Goal: Task Accomplishment & Management: Manage account settings

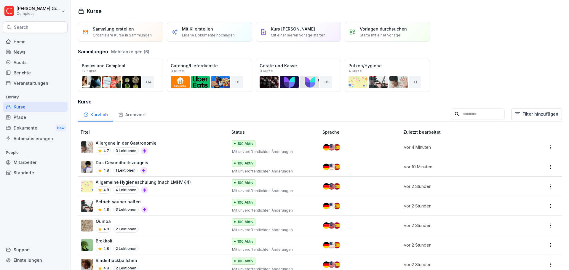
click at [42, 107] on div "Kurse" at bounding box center [35, 107] width 65 height 10
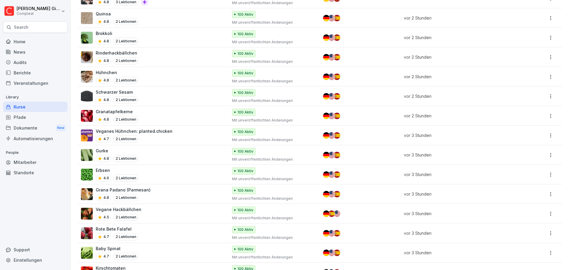
scroll to position [237, 0]
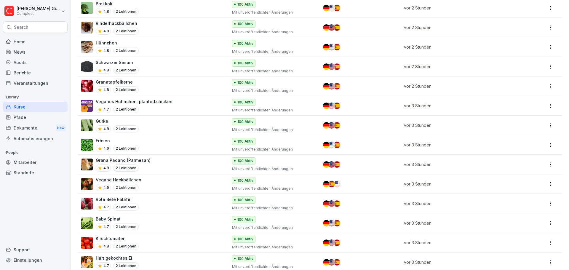
click at [203, 171] on div "Grana Padano (Parmesan) 4.8 2 Lektionen" at bounding box center [151, 164] width 141 height 15
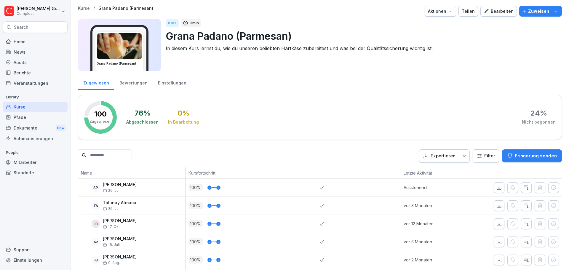
click at [504, 10] on div "Bearbeiten" at bounding box center [498, 11] width 30 height 7
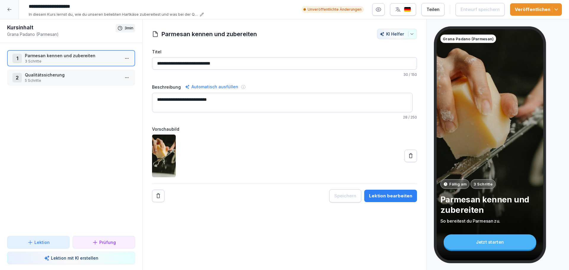
click at [55, 73] on p "Qualitätssicherung" at bounding box center [72, 75] width 95 height 6
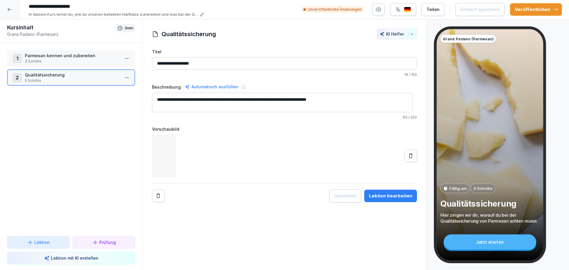
click at [69, 48] on div "1 Parmesan kennen und zubereiten 3 Schritte 2 Qualitätssicherung 5 Schritte To …" at bounding box center [71, 139] width 142 height 193
click at [69, 56] on p "Parmesan kennen und zubereiten" at bounding box center [72, 55] width 95 height 6
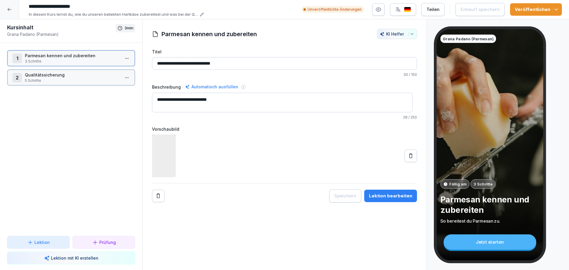
click at [69, 56] on p "Parmesan kennen und zubereiten" at bounding box center [72, 55] width 95 height 6
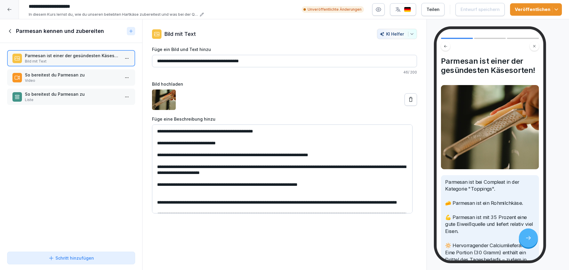
scroll to position [20, 0]
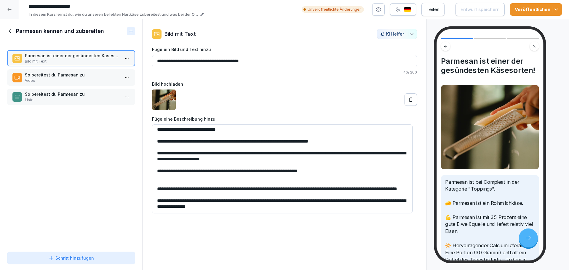
click at [62, 89] on div "So bereitest du Parmesan zu Liste" at bounding box center [71, 97] width 128 height 16
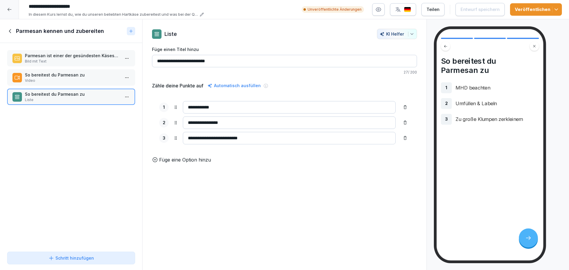
click at [17, 26] on div "Parmesan kennen und zubereiten" at bounding box center [71, 31] width 142 height 24
click at [17, 33] on h1 "Parmesan kennen und zubereiten" at bounding box center [60, 31] width 88 height 7
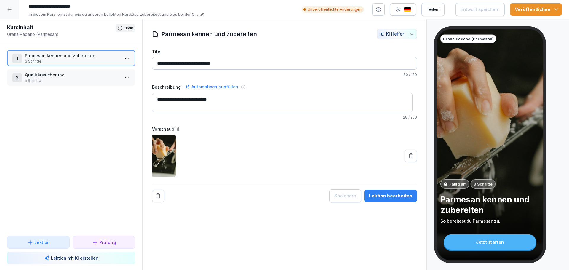
click at [11, 9] on icon at bounding box center [9, 9] width 5 height 5
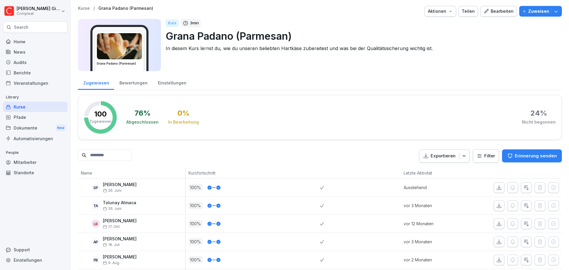
click at [52, 106] on div "Kurse" at bounding box center [35, 107] width 65 height 10
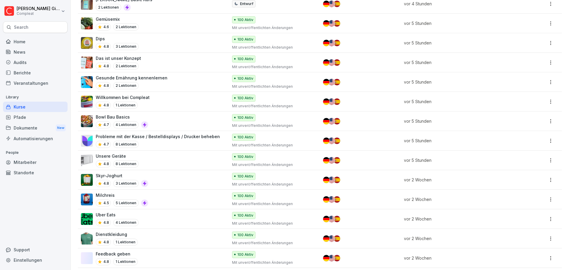
scroll to position [681, 0]
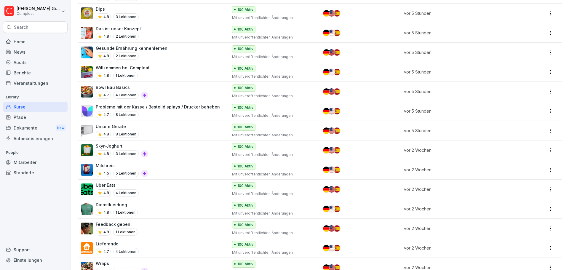
click at [191, 88] on div "Bowl Bau Basics 4.7 4 Lektionen" at bounding box center [151, 91] width 141 height 15
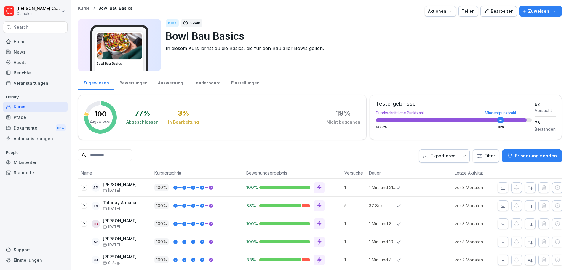
click at [490, 12] on div "Bearbeiten" at bounding box center [498, 11] width 30 height 7
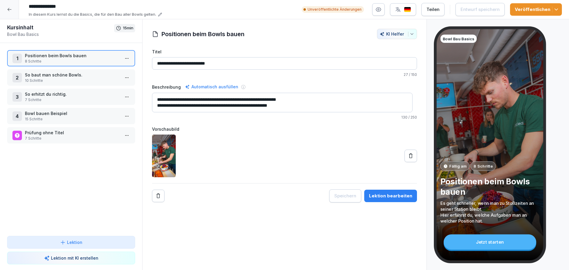
click at [339, 9] on p "Unveröffentlichte Änderungen" at bounding box center [334, 9] width 54 height 5
click at [19, 8] on div "**********" at bounding box center [284, 9] width 569 height 19
click at [11, 10] on icon at bounding box center [9, 9] width 5 height 5
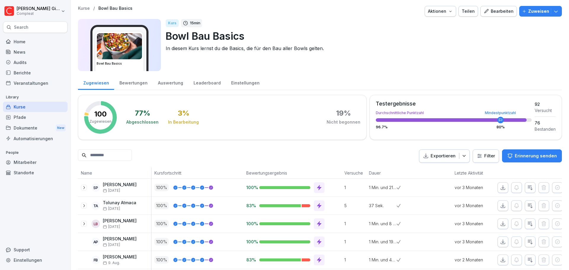
click at [37, 102] on div "Kurse" at bounding box center [35, 107] width 65 height 10
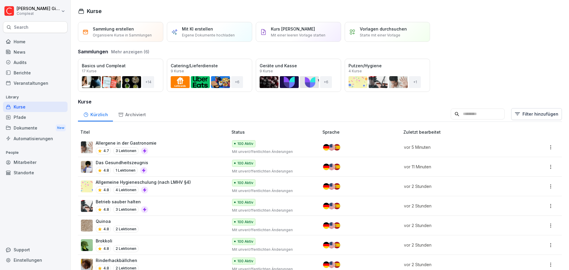
click at [493, 115] on input at bounding box center [477, 113] width 54 height 11
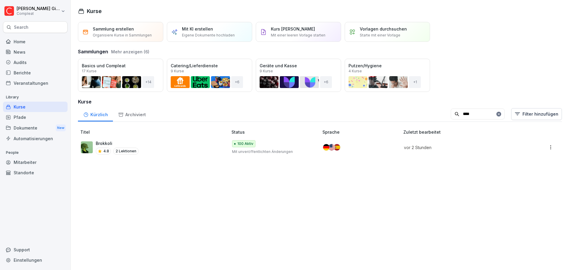
type input "****"
click at [169, 150] on div "Brokkoli 4.8 2 Lektionen" at bounding box center [151, 147] width 141 height 15
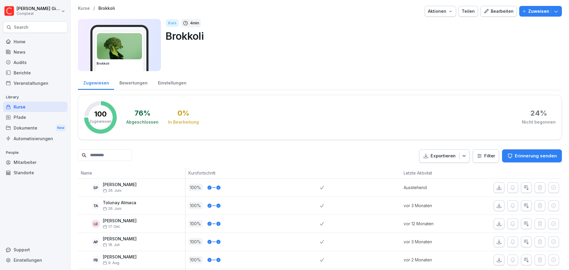
click at [492, 11] on div "Bearbeiten" at bounding box center [498, 11] width 30 height 7
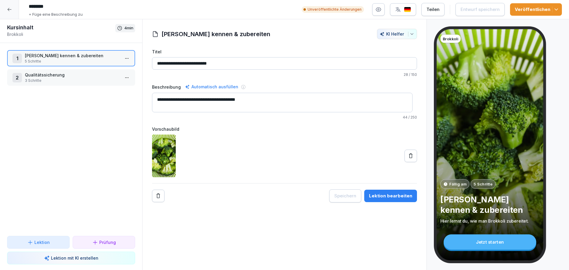
click at [552, 9] on span "button" at bounding box center [555, 10] width 7 height 6
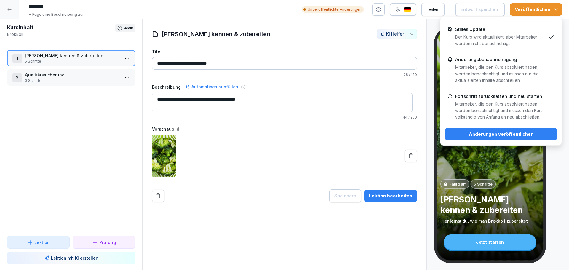
click at [482, 63] on div "Änderungsbenachrichtigung Mitarbeiter, die den Kurs absolviert haben, werden be…" at bounding box center [500, 70] width 91 height 27
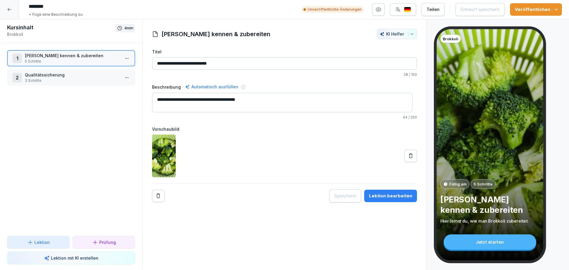
click at [326, 40] on div "**********" at bounding box center [284, 116] width 265 height 174
click at [8, 11] on icon at bounding box center [9, 9] width 5 height 5
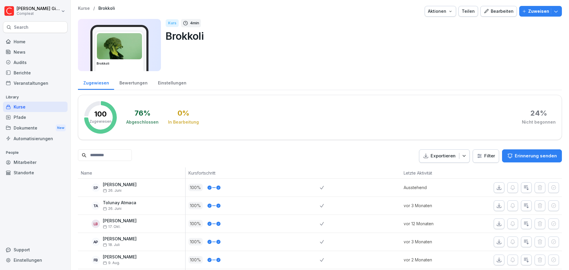
click at [44, 105] on div "Kurse" at bounding box center [35, 107] width 65 height 10
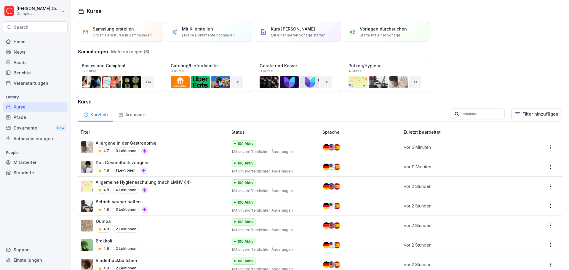
click at [146, 115] on div "Archiviert" at bounding box center [132, 113] width 38 height 15
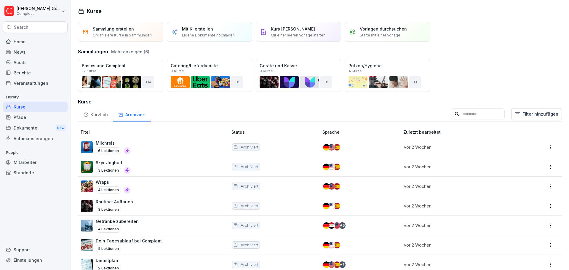
click at [95, 111] on div "Kürzlich" at bounding box center [95, 113] width 35 height 15
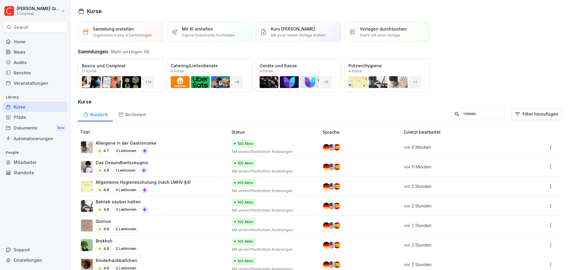
click at [177, 144] on div "Allergene in der Gastronomie 4.7 3 Lektionen" at bounding box center [151, 147] width 141 height 15
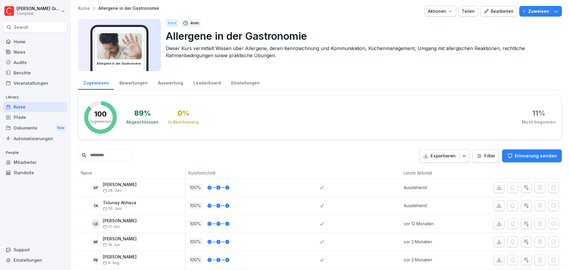
click at [506, 12] on div "Bearbeiten" at bounding box center [498, 11] width 30 height 7
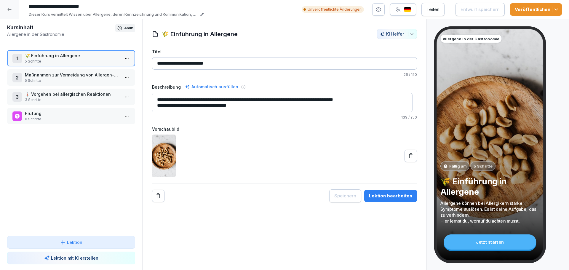
click at [556, 11] on icon "button" at bounding box center [556, 10] width 6 height 6
click at [286, 29] on div at bounding box center [306, 34] width 133 height 10
click at [104, 74] on p "Maßnahmen zur Vermeidung von Allergen-Problemen" at bounding box center [72, 75] width 95 height 6
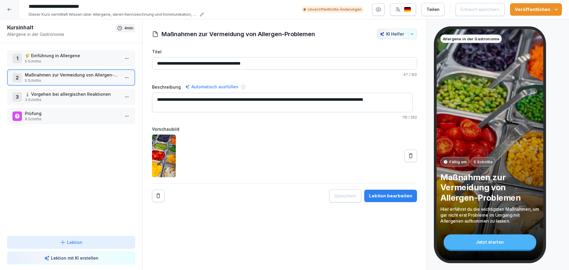
click at [88, 101] on p "3 Schritte" at bounding box center [72, 99] width 95 height 5
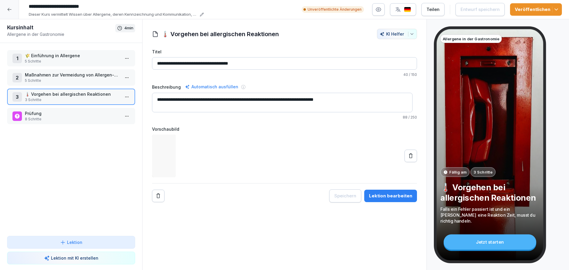
click at [79, 113] on p "Prüfung" at bounding box center [72, 113] width 95 height 6
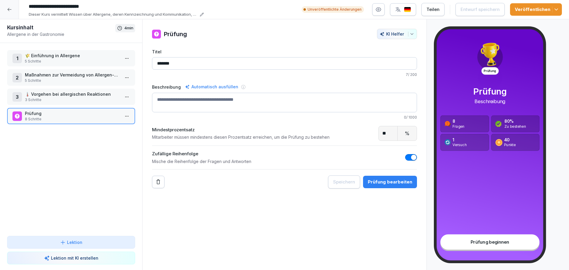
click at [15, 5] on div at bounding box center [9, 9] width 19 height 19
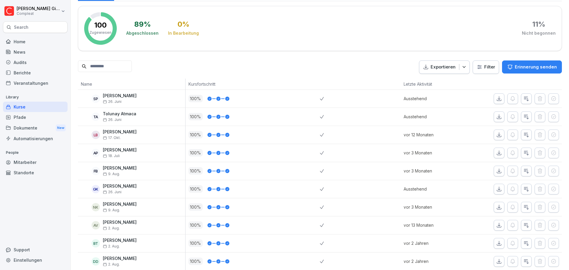
scroll to position [148, 0]
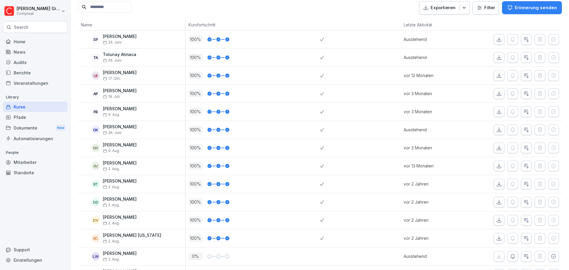
click at [41, 107] on div "Kurse" at bounding box center [35, 107] width 65 height 10
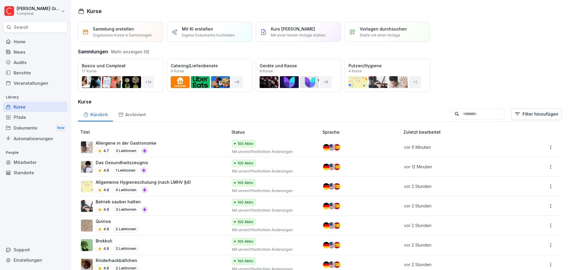
click at [193, 150] on div "Allergene in der Gastronomie 4.7 3 Lektionen" at bounding box center [151, 147] width 141 height 15
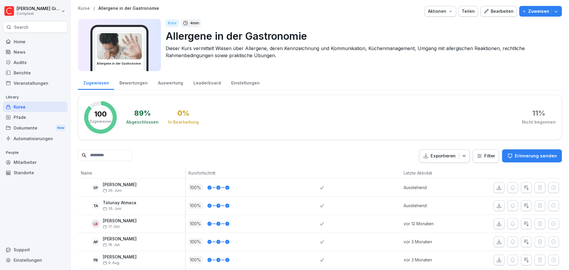
click at [36, 107] on div "Kurse" at bounding box center [35, 107] width 65 height 10
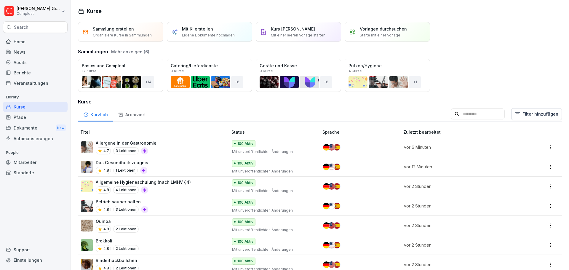
click at [25, 73] on div "Berichte" at bounding box center [35, 73] width 65 height 10
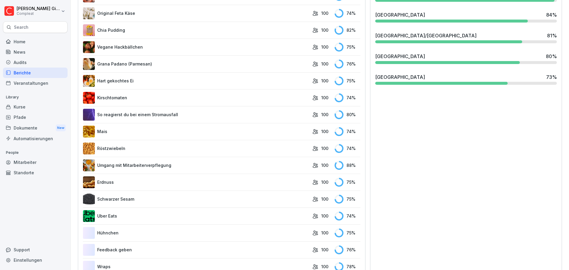
scroll to position [267, 0]
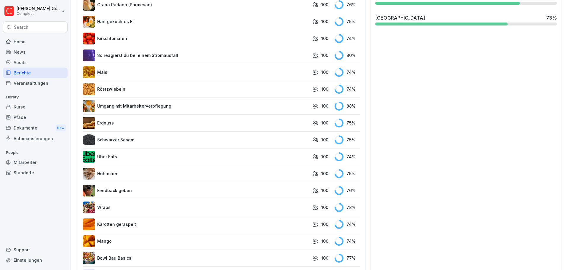
click at [38, 110] on div "Kurse" at bounding box center [35, 107] width 65 height 10
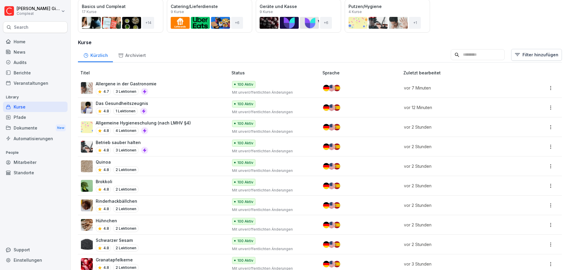
scroll to position [148, 0]
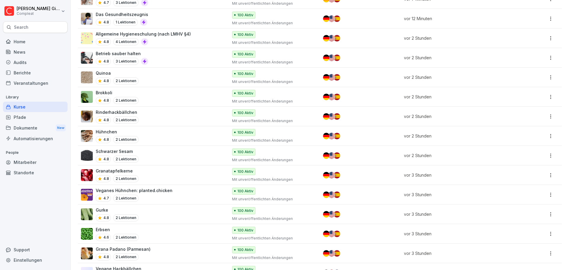
click at [179, 95] on div "Brokkoli 4.8 2 Lektionen" at bounding box center [151, 96] width 141 height 15
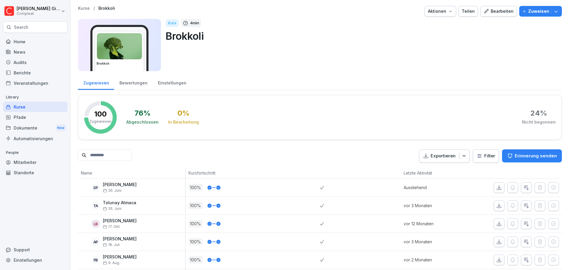
click at [30, 107] on div "Kurse" at bounding box center [35, 107] width 65 height 10
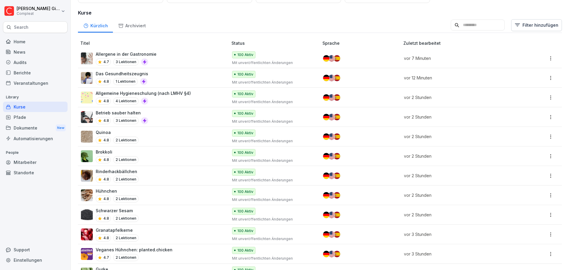
scroll to position [59, 0]
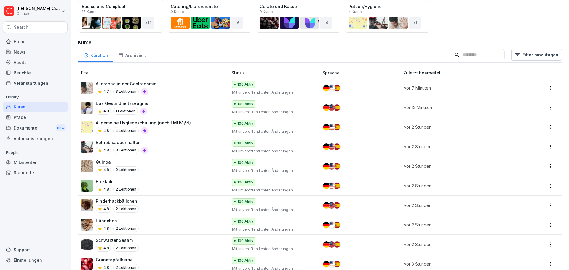
click at [173, 184] on div "Brokkoli 4.8 2 Lektionen" at bounding box center [151, 185] width 141 height 15
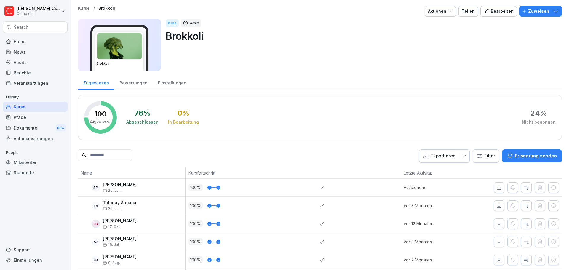
click at [27, 104] on div "Kurse" at bounding box center [35, 107] width 65 height 10
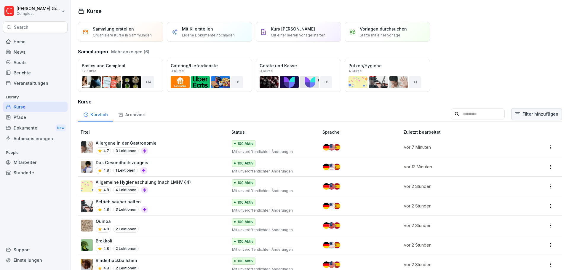
click at [528, 112] on html "Kevin Gimpel Compleat Search Home News Audits Berichte Veranstaltungen Library …" at bounding box center [284, 135] width 569 height 270
click at [354, 102] on html "Kevin Gimpel Compleat Search Home News Audits Berichte Veranstaltungen Library …" at bounding box center [284, 135] width 569 height 270
click at [458, 115] on input at bounding box center [477, 113] width 54 height 11
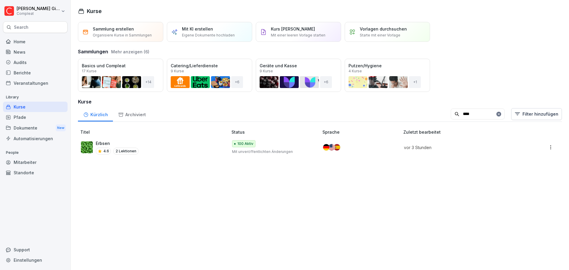
type input "****"
click at [169, 141] on div "Erbsen 4.6 2 Lektionen" at bounding box center [151, 147] width 141 height 15
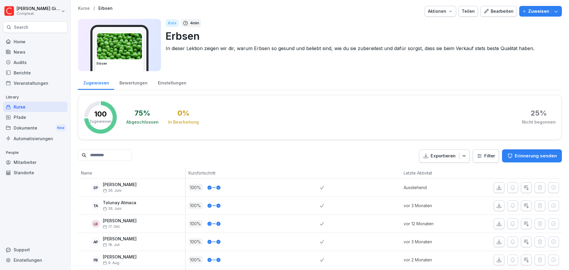
click at [500, 12] on div "Bearbeiten" at bounding box center [498, 11] width 30 height 7
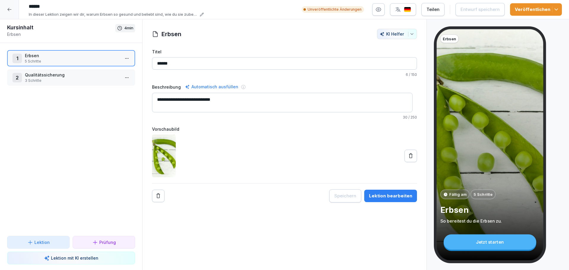
click at [62, 54] on p "Erbsen" at bounding box center [72, 55] width 95 height 6
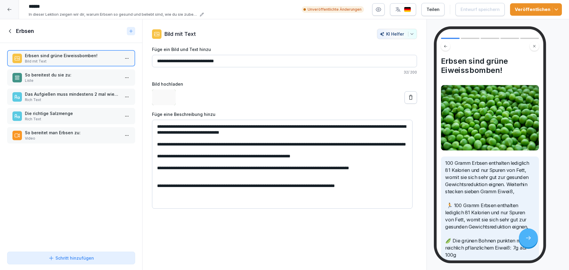
click at [63, 73] on p "So bereitest du sie zu:" at bounding box center [72, 75] width 95 height 6
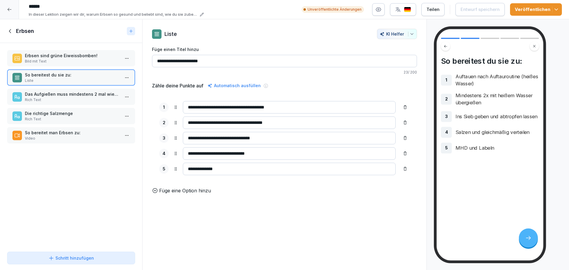
click at [64, 92] on p "Das Aufgießen muss mindestens 2 mal wiederholt werden." at bounding box center [72, 94] width 95 height 6
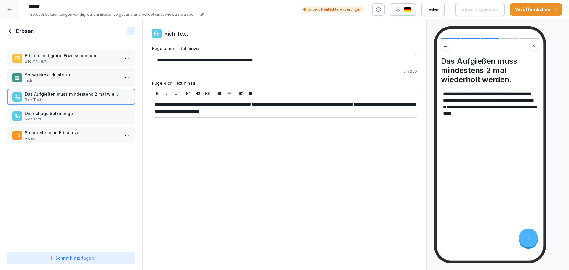
click at [65, 117] on p "Rich Text" at bounding box center [72, 118] width 95 height 5
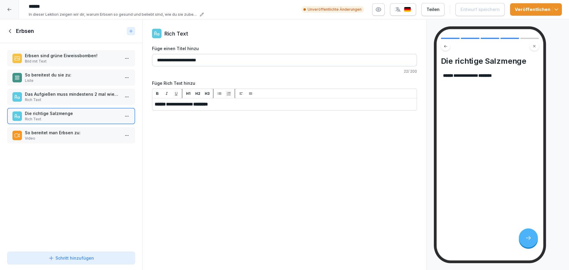
click at [62, 137] on p "Video" at bounding box center [72, 138] width 95 height 5
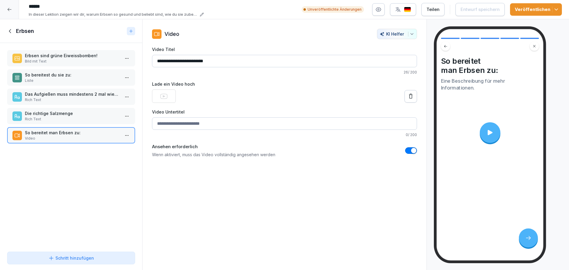
click at [55, 58] on p "Erbsen sind grüne Eiweissbomben!" at bounding box center [72, 55] width 95 height 6
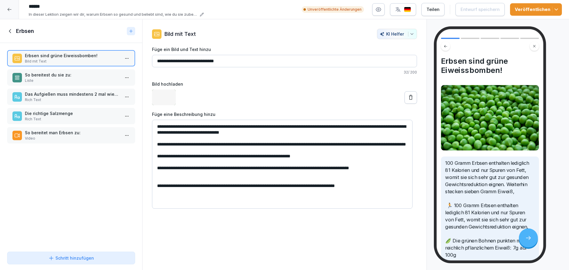
click at [58, 125] on div "Erbsen sind grüne Eiweissbomben! Bild mit Text So bereitest du sie zu: Liste Da…" at bounding box center [71, 146] width 142 height 206
click at [61, 140] on p "Video" at bounding box center [72, 138] width 95 height 5
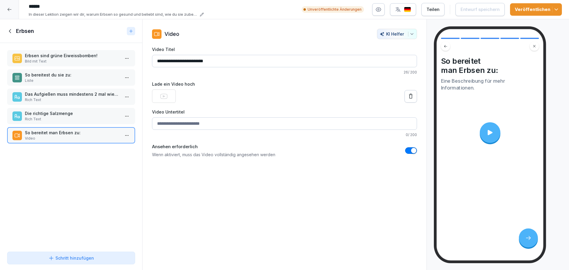
click at [60, 79] on p "Liste" at bounding box center [72, 80] width 95 height 5
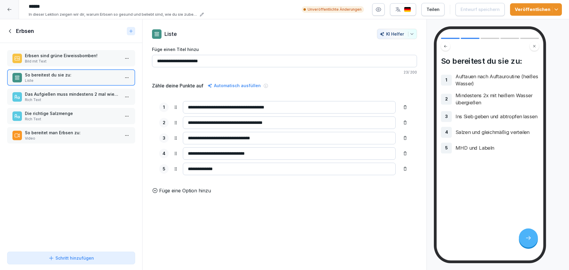
click at [65, 55] on p "Erbsen sind grüne Eiweissbomben!" at bounding box center [72, 55] width 95 height 6
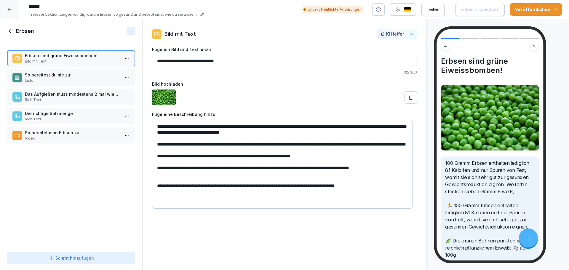
click at [86, 100] on p "Rich Text" at bounding box center [72, 99] width 95 height 5
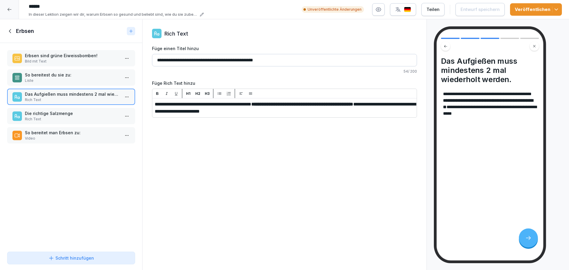
click at [88, 117] on p "Rich Text" at bounding box center [72, 118] width 95 height 5
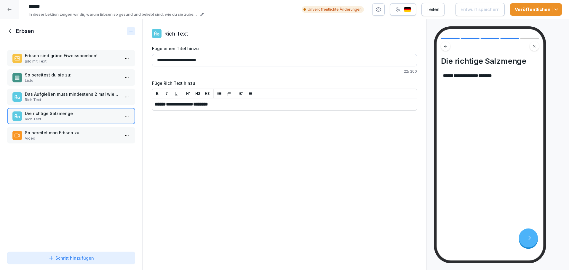
click at [15, 36] on div "Erbsen" at bounding box center [71, 31] width 142 height 24
click at [10, 30] on icon at bounding box center [10, 31] width 2 height 4
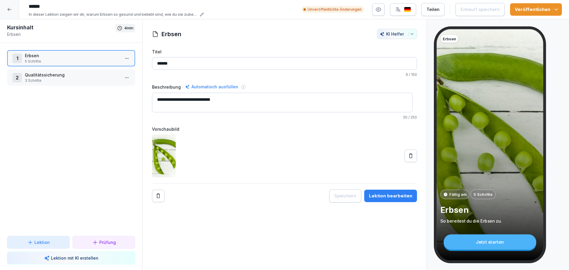
click at [62, 81] on p "3 Schritte" at bounding box center [72, 80] width 95 height 5
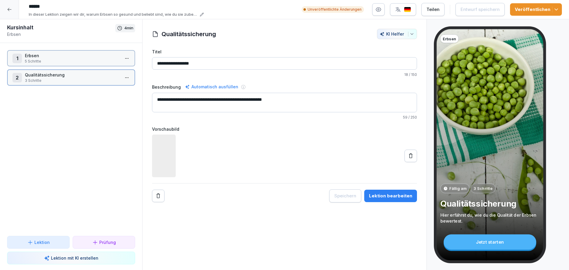
click at [62, 81] on p "3 Schritte" at bounding box center [72, 80] width 95 height 5
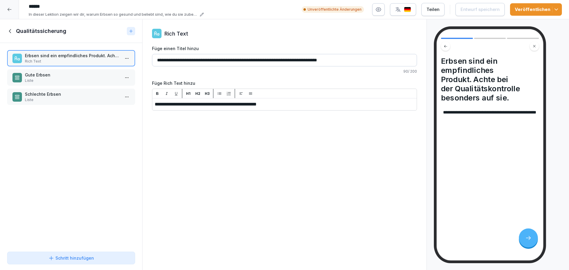
click at [60, 76] on p "Gute Erbsen" at bounding box center [72, 75] width 95 height 6
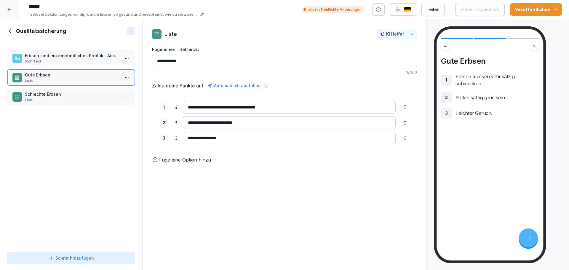
click at [64, 96] on p "Schlechte Erbsen" at bounding box center [72, 94] width 95 height 6
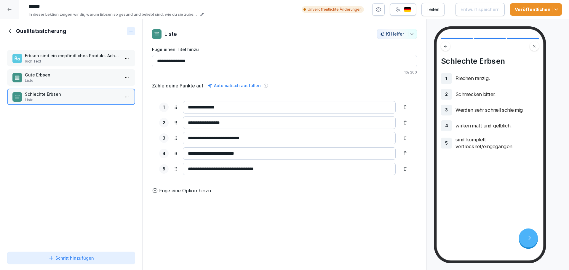
click at [11, 31] on icon at bounding box center [10, 31] width 7 height 7
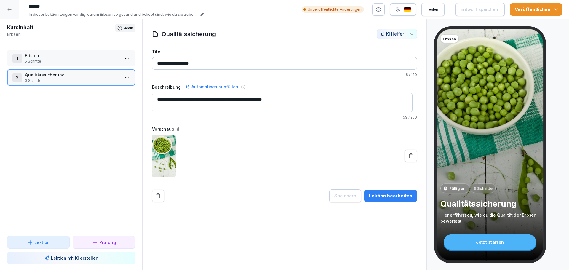
click at [5, 4] on div at bounding box center [9, 9] width 19 height 19
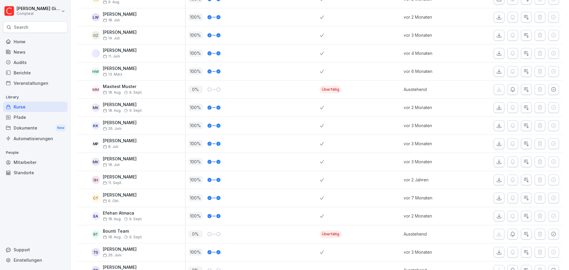
scroll to position [681, 0]
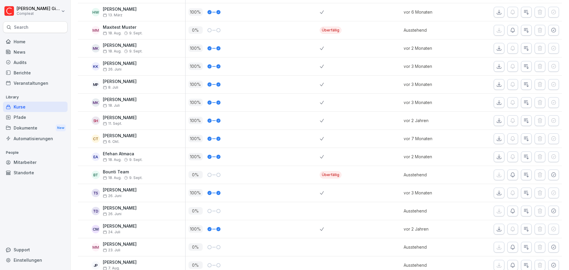
click at [21, 104] on div "Kurse" at bounding box center [35, 107] width 65 height 10
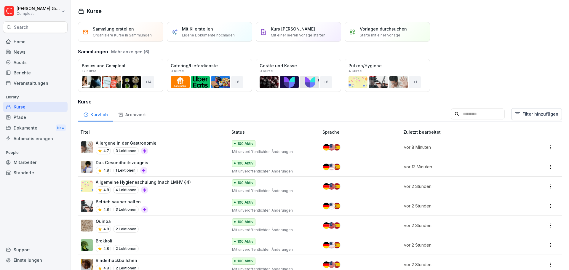
click at [18, 63] on div "Audits" at bounding box center [35, 62] width 65 height 10
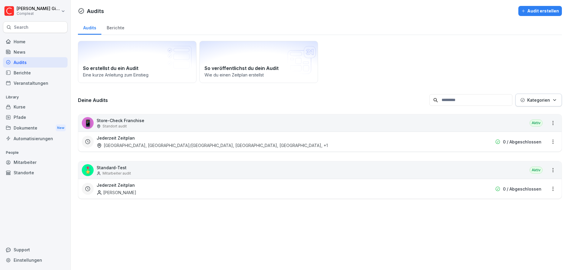
click at [30, 118] on div "Pfade" at bounding box center [35, 117] width 65 height 10
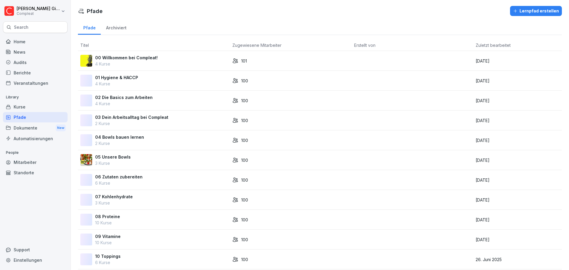
click at [32, 107] on div "Kurse" at bounding box center [35, 107] width 65 height 10
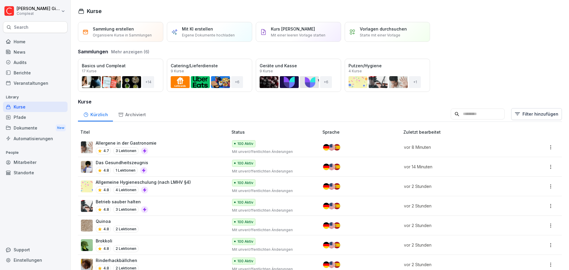
click at [452, 114] on input at bounding box center [477, 113] width 54 height 11
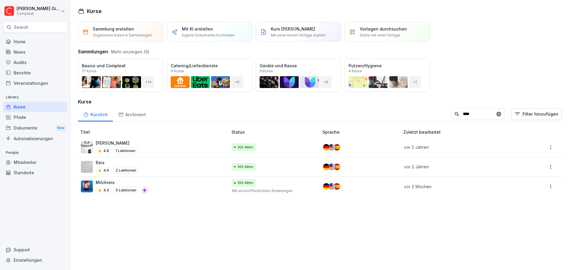
type input "****"
click at [174, 150] on div "Routine Reiskocher 4.8 1 Lektionen" at bounding box center [151, 147] width 141 height 15
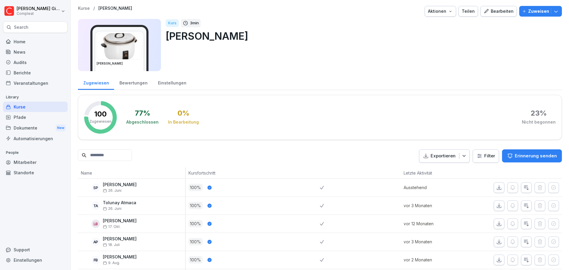
click at [503, 12] on div "Bearbeiten" at bounding box center [498, 11] width 30 height 7
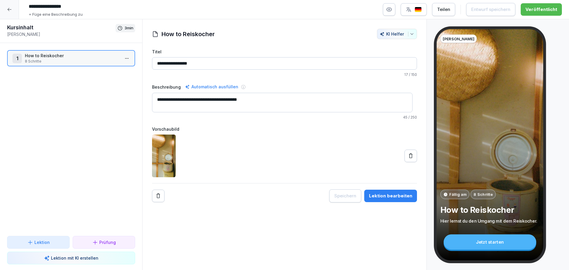
click at [89, 58] on p "How to Reiskocher" at bounding box center [72, 55] width 95 height 6
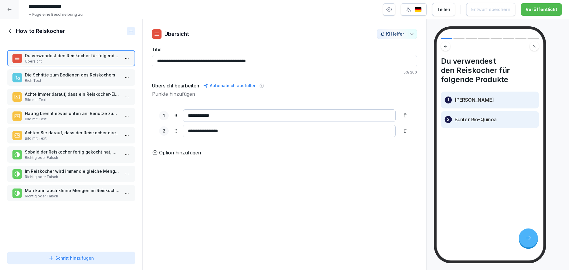
click at [75, 75] on p "Die Schritte zum Bedienen des Reiskochers" at bounding box center [72, 75] width 95 height 6
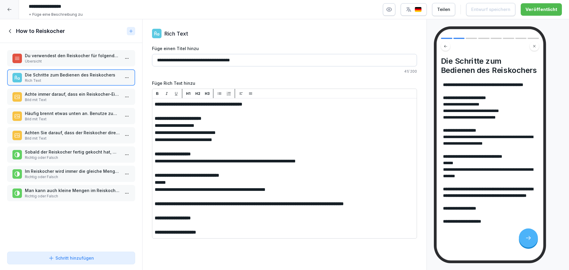
click at [67, 93] on p "Achte immer darauf, dass ein Reiskocher-Einsatz im Gerät ist, bevor du etwas hi…" at bounding box center [72, 94] width 95 height 6
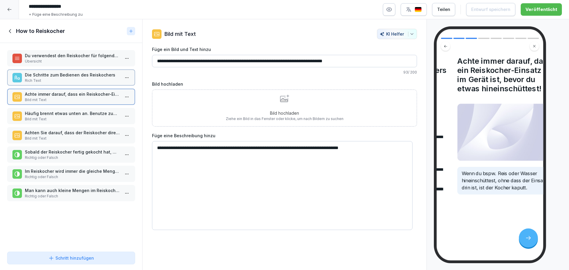
click at [63, 110] on p "Häufig brennt etwas unten an. Benutze zum Herauskratzen nur die Schaufel, aber …" at bounding box center [72, 113] width 95 height 6
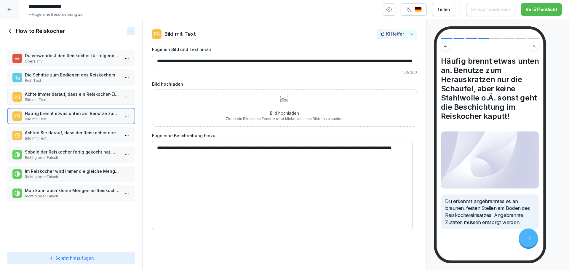
click at [62, 124] on div "Du verwendest den Reiskocher für folgende Produkte Übersicht Die Schritte zum B…" at bounding box center [71, 146] width 142 height 206
click at [62, 142] on div "Achten Sie darauf, dass der Reiskocher direkt nach Verwendung gereinigt wird. B…" at bounding box center [71, 135] width 128 height 16
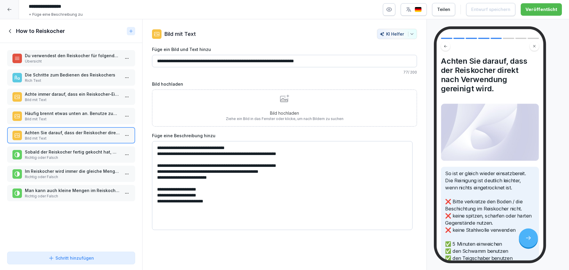
click at [60, 162] on div "Sobald der Reiskocher fertig gekocht hat, musst du den Strom ausstecken. Richti…" at bounding box center [71, 154] width 128 height 16
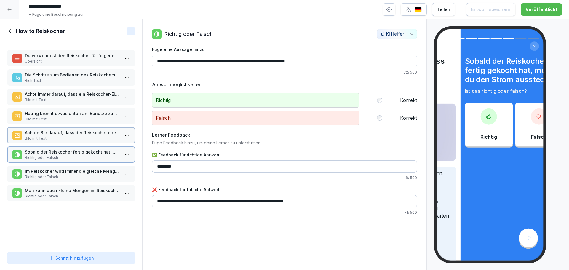
click at [60, 173] on p "Im Reiskocher wird immer die gleiche Menge Wasser und Salz verwendet, egal welc…" at bounding box center [72, 171] width 95 height 6
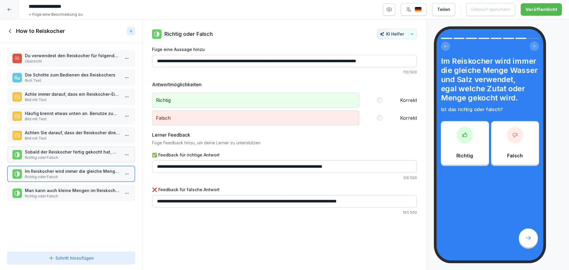
click at [62, 190] on p "Man kann auch kleine Mengen im Reiskocher kochen, z.B. nur 1,5kg Reis." at bounding box center [72, 190] width 95 height 6
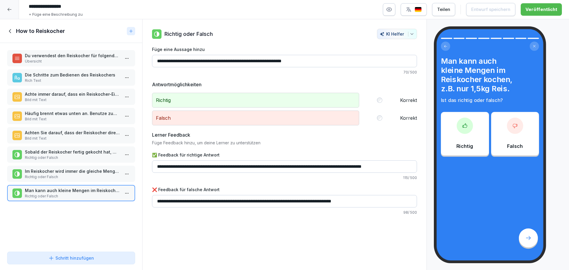
click at [10, 28] on icon at bounding box center [10, 31] width 7 height 7
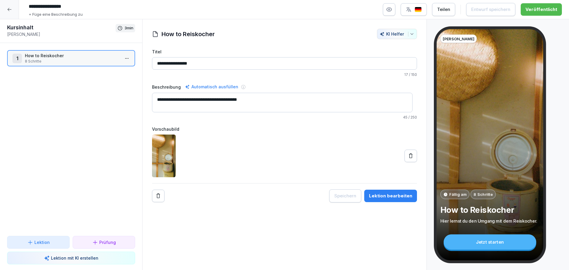
click at [9, 12] on icon at bounding box center [9, 9] width 5 height 5
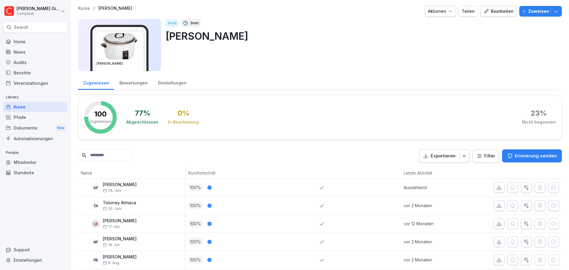
click at [123, 82] on div "Bewertungen" at bounding box center [133, 82] width 38 height 15
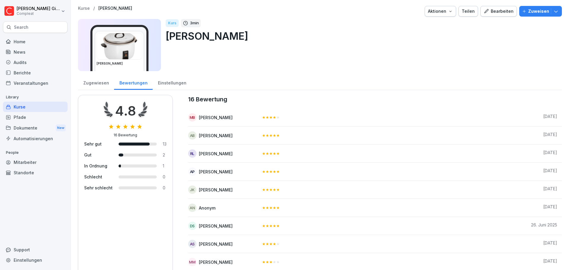
click at [90, 82] on div "Zugewiesen" at bounding box center [96, 82] width 36 height 15
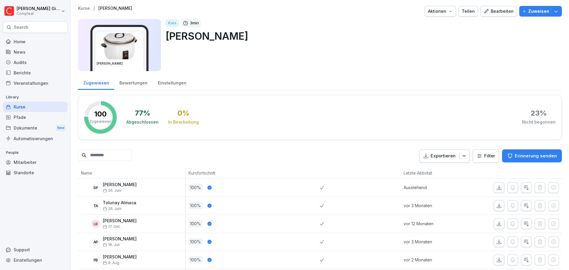
click at [30, 105] on div "Kurse" at bounding box center [35, 107] width 65 height 10
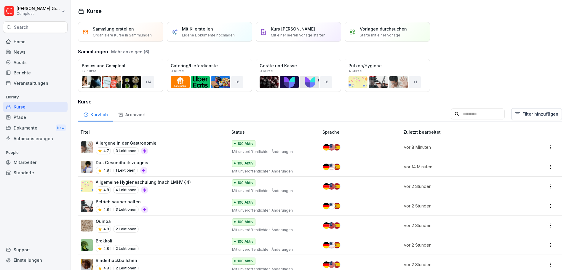
click at [0, 0] on div "Öffnen" at bounding box center [0, 0] width 0 height 0
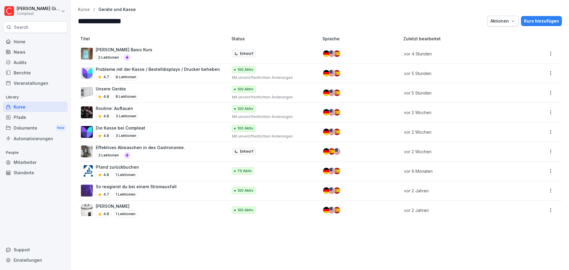
click at [153, 92] on div "Unsere Geräte 4.8 8 Lektionen" at bounding box center [151, 93] width 141 height 15
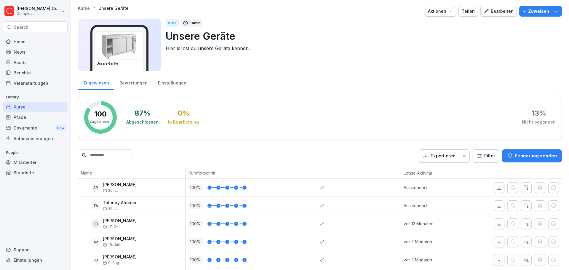
click at [500, 13] on div "Bearbeiten" at bounding box center [498, 11] width 30 height 7
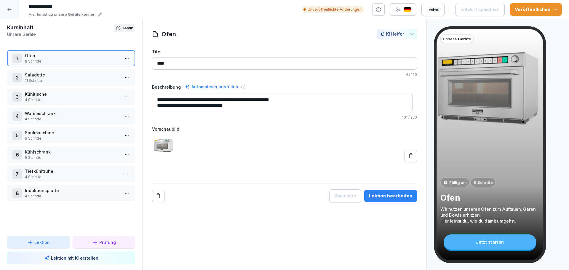
click at [12, 9] on div at bounding box center [9, 9] width 19 height 19
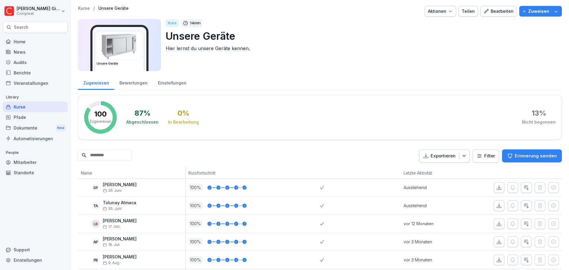
click at [45, 102] on div "Kurse" at bounding box center [35, 107] width 65 height 10
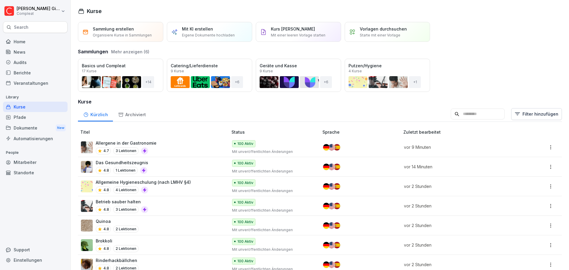
click at [479, 119] on input at bounding box center [477, 113] width 54 height 11
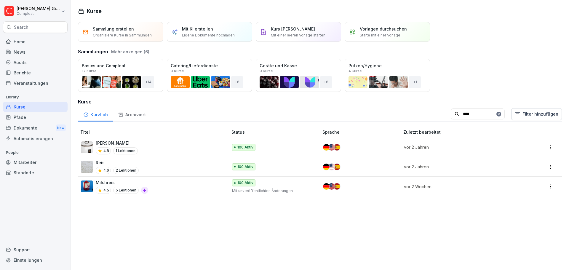
type input "****"
click at [170, 166] on div "Reis 4.6 2 Lektionen" at bounding box center [151, 166] width 141 height 15
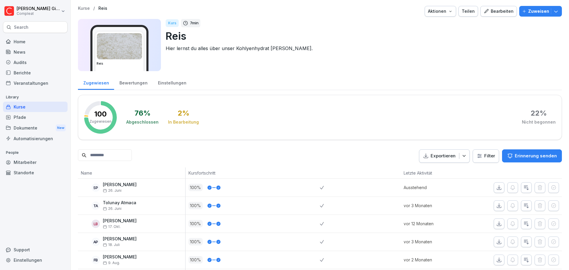
click at [511, 10] on button "Bearbeiten" at bounding box center [498, 11] width 36 height 11
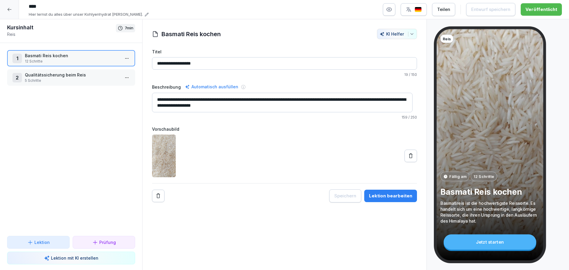
click at [75, 84] on div "2 Qualitätssicherung beim Reis 5 Schritte" at bounding box center [71, 77] width 128 height 16
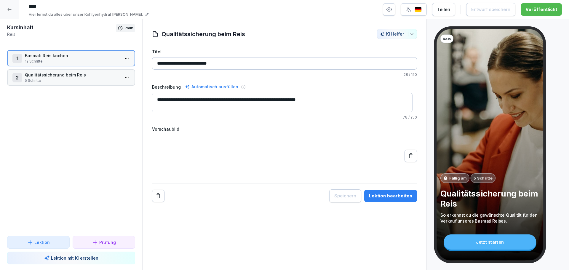
click at [75, 84] on div "2 Qualitätssicherung beim Reis 5 Schritte" at bounding box center [71, 77] width 128 height 16
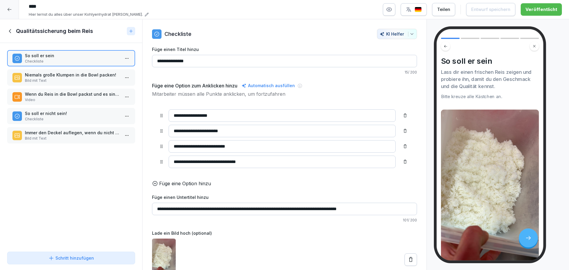
click at [13, 30] on icon at bounding box center [10, 31] width 7 height 7
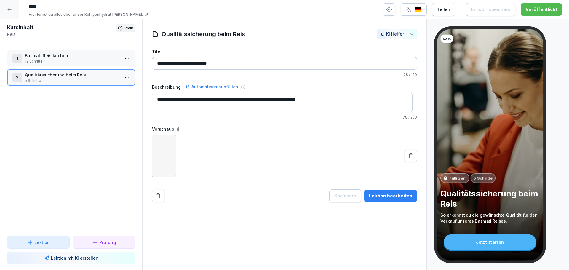
click at [84, 61] on p "12 Schritte" at bounding box center [72, 61] width 95 height 5
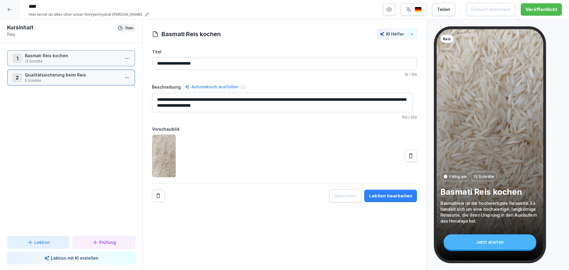
click at [84, 61] on p "12 Schritte" at bounding box center [72, 61] width 95 height 5
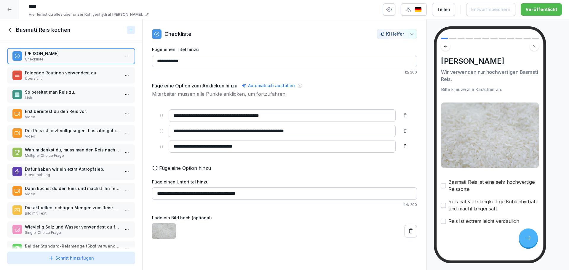
click at [73, 71] on p "Folgende Routinen verwendest du" at bounding box center [72, 73] width 95 height 6
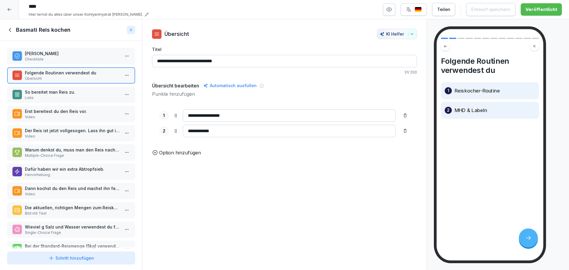
click at [80, 91] on p "So bereitet man Reis zu." at bounding box center [72, 92] width 95 height 6
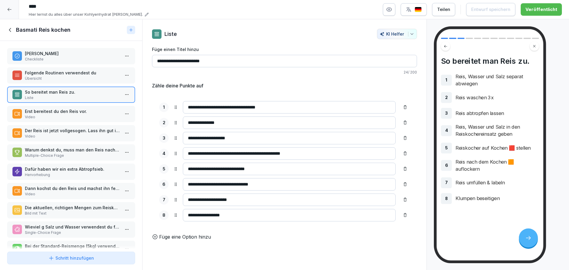
click at [78, 118] on p "Video" at bounding box center [72, 116] width 95 height 5
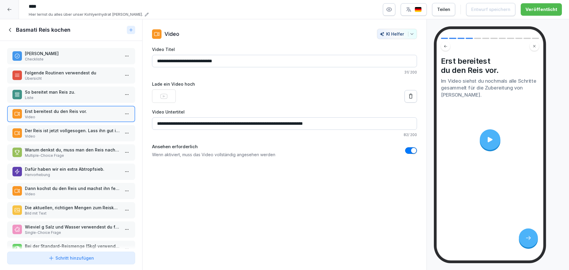
click at [80, 139] on div "Der Reis ist jetzt vollgesogen. Lass ihn gut im Abtropfsieb abtropfen, sonst st…" at bounding box center [71, 133] width 128 height 16
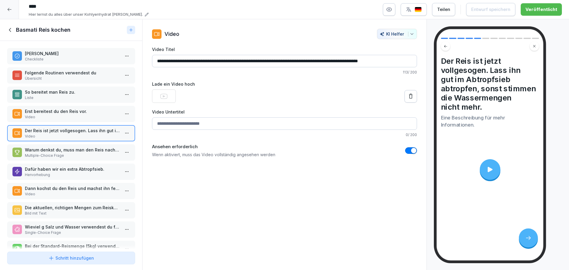
click at [77, 154] on p "Multiple-Choice Frage" at bounding box center [72, 155] width 95 height 5
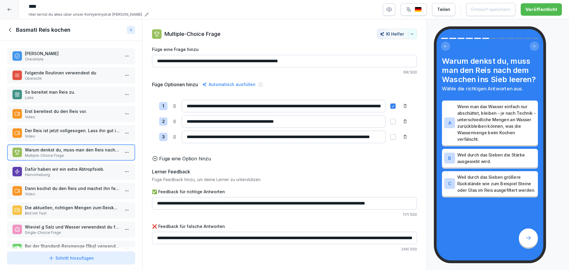
click at [81, 166] on p "Dafür haben wir ein extra Abtropfsieb." at bounding box center [72, 169] width 95 height 6
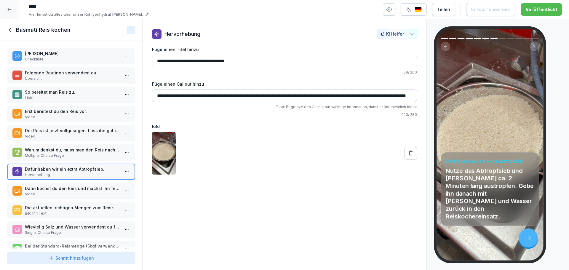
click at [80, 194] on p "Video" at bounding box center [72, 193] width 95 height 5
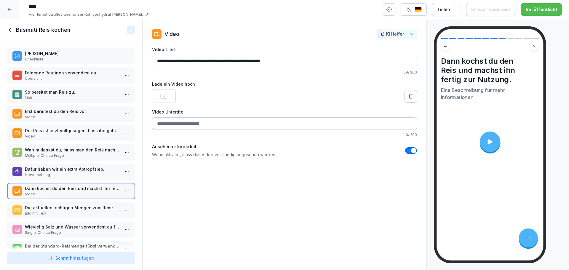
click at [84, 211] on p "Bild mit Text" at bounding box center [72, 213] width 95 height 5
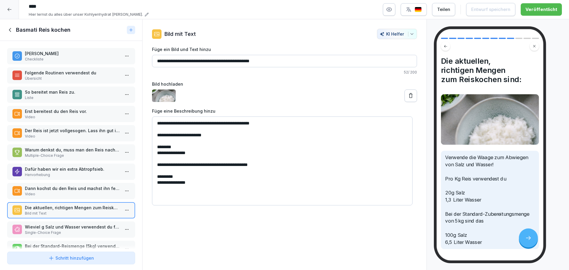
scroll to position [38, 0]
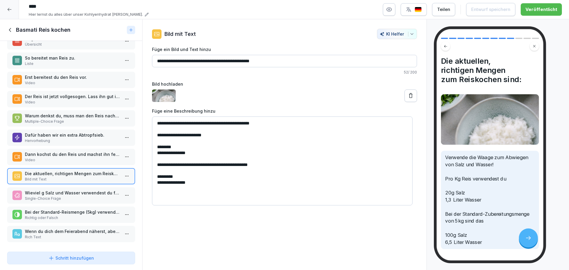
click at [87, 182] on div "Basmati Reis Checkliste Folgende Routinen verwendest du Übersicht So bereitet m…" at bounding box center [71, 145] width 142 height 208
click at [86, 190] on p "Wieviel g Salz und Wasser verwendest du für 7kg Reis kochen?" at bounding box center [72, 193] width 95 height 6
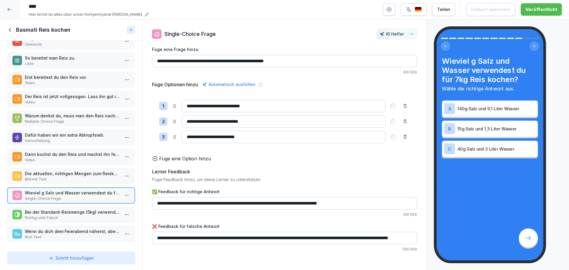
click at [86, 198] on div "Wieviel g Salz und Wasser verwendest du für 7kg Reis kochen? Single-Choice Frage" at bounding box center [71, 195] width 128 height 16
click at [85, 209] on p "Bei der Standard-Reismenge (5kg) verwendet man laut Formel folgende Mengen: 100…" at bounding box center [72, 212] width 95 height 6
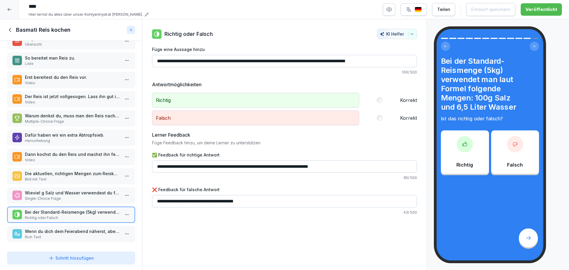
click at [83, 230] on p "Wenn du dich dem Feierabend näherst, aber noch frischen Reis brauchst, koche ei…" at bounding box center [72, 231] width 95 height 6
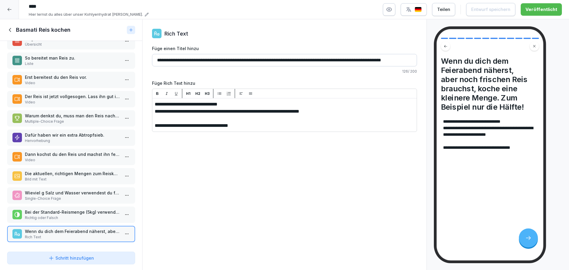
click at [14, 28] on div "Basmati Reis kochen" at bounding box center [65, 29] width 117 height 7
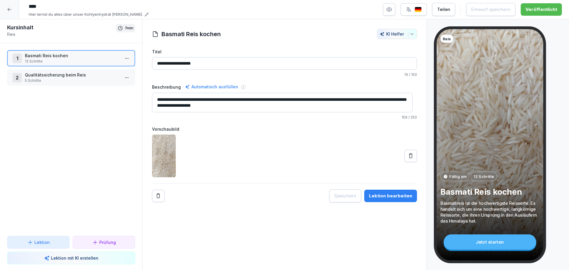
click at [48, 84] on div "2 Qualitätssicherung beim Reis 5 Schritte" at bounding box center [71, 77] width 128 height 16
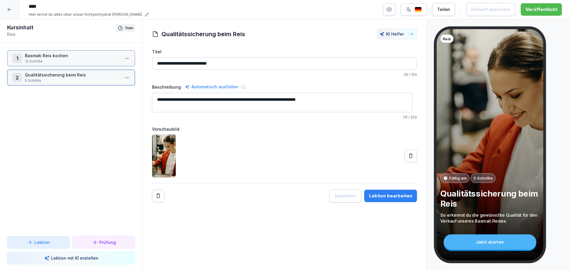
click at [48, 84] on div "2 Qualitätssicherung beim Reis 5 Schritte" at bounding box center [71, 77] width 128 height 16
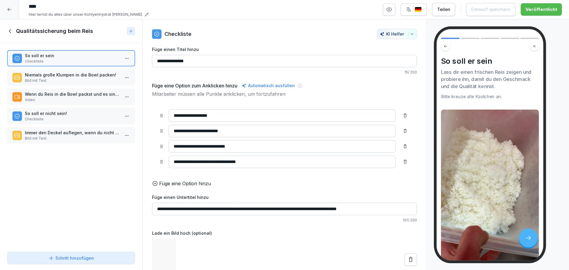
click at [52, 81] on p "Bild mit Text" at bounding box center [72, 80] width 95 height 5
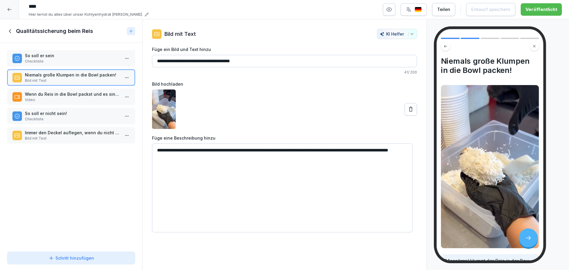
click at [52, 100] on p "Video" at bounding box center [72, 99] width 95 height 5
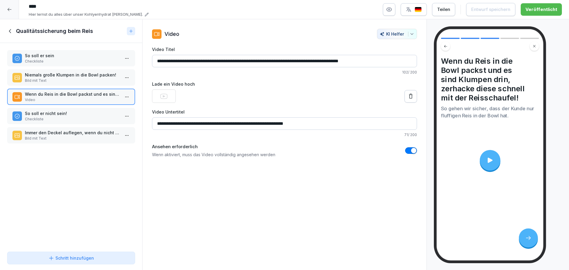
click at [55, 115] on p "So soll er nicht sein!" at bounding box center [72, 113] width 95 height 6
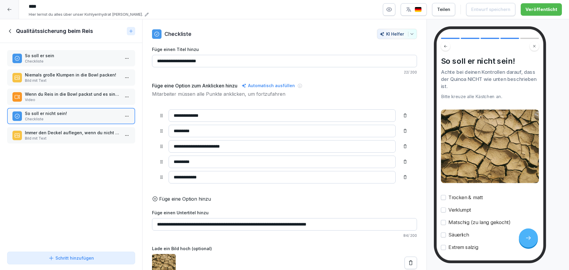
click at [64, 144] on div "So soll er sein Checkliste Niemals große Klumpen in die Bowl packen! Bild mit T…" at bounding box center [71, 146] width 142 height 206
click at [64, 135] on p "Immer den Deckel auflegen, wenn du nicht gerade viele Bowls hintereinander baus…" at bounding box center [72, 132] width 95 height 6
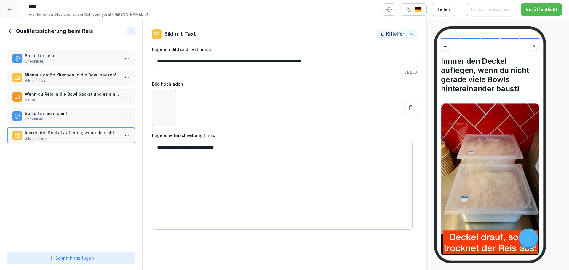
click at [65, 73] on p "Niemals große Klumpen in die Bowl packen!" at bounding box center [72, 75] width 95 height 6
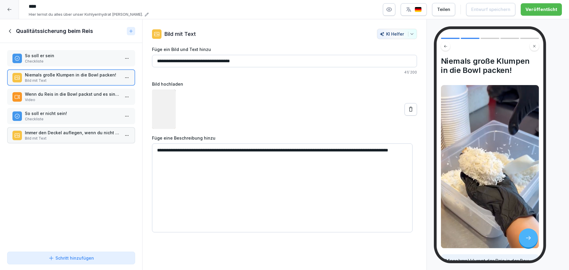
click at [65, 60] on p "Checkliste" at bounding box center [72, 61] width 95 height 5
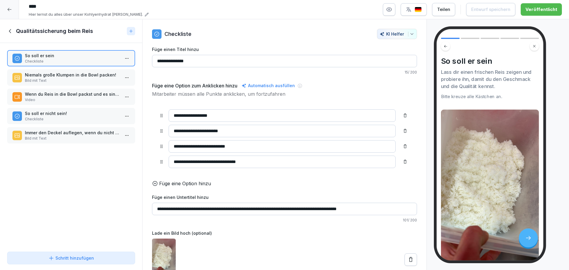
scroll to position [19, 0]
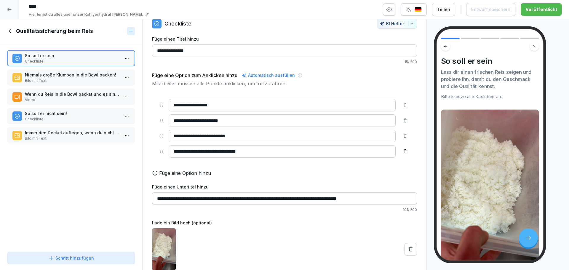
click at [81, 77] on p "Niemals große Klumpen in die Bowl packen!" at bounding box center [72, 75] width 95 height 6
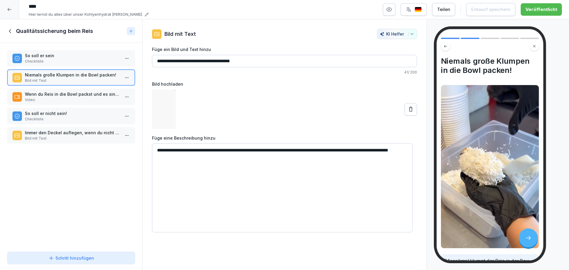
click at [80, 59] on p "Checkliste" at bounding box center [72, 61] width 95 height 5
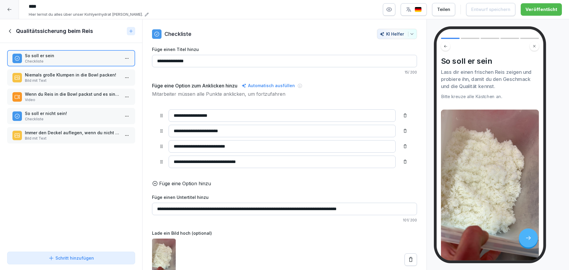
click at [70, 80] on p "Bild mit Text" at bounding box center [72, 80] width 95 height 5
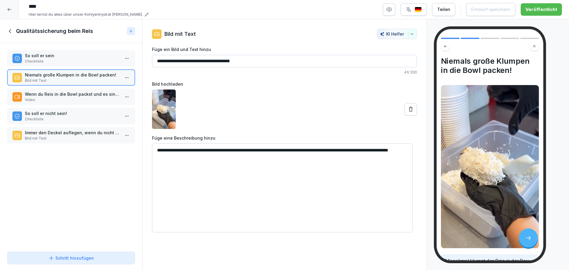
click at [15, 5] on div at bounding box center [9, 9] width 19 height 19
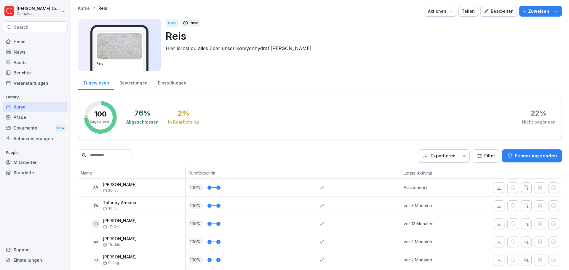
click at [492, 15] on button "Bearbeiten" at bounding box center [498, 11] width 36 height 11
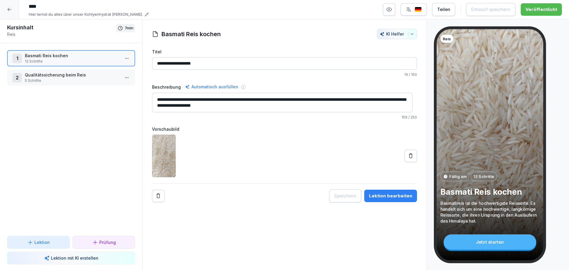
click at [10, 7] on div at bounding box center [9, 9] width 19 height 19
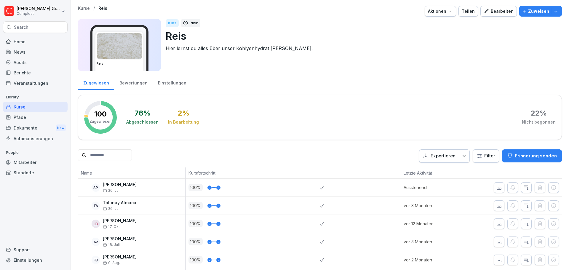
click at [37, 110] on div "Kurse" at bounding box center [35, 107] width 65 height 10
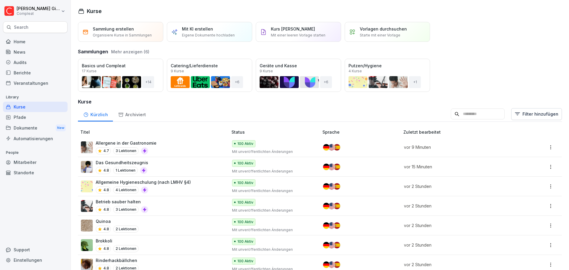
click at [37, 110] on div "Kurse" at bounding box center [35, 107] width 65 height 10
click at [471, 116] on input at bounding box center [477, 113] width 54 height 11
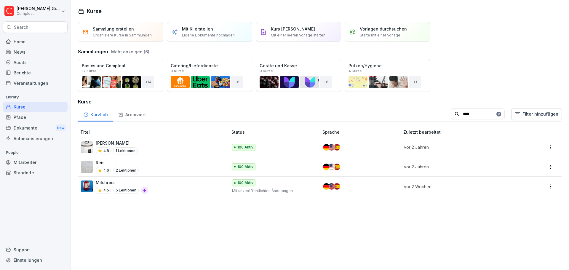
type input "****"
click at [156, 171] on div "Reis 4.6 2 Lektionen" at bounding box center [151, 166] width 141 height 15
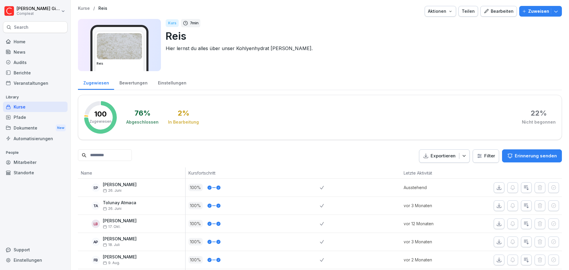
click at [485, 11] on icon "button" at bounding box center [485, 11] width 5 height 5
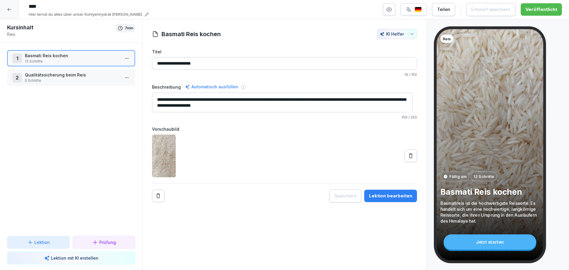
click at [64, 64] on p "12 Schritte" at bounding box center [72, 61] width 95 height 5
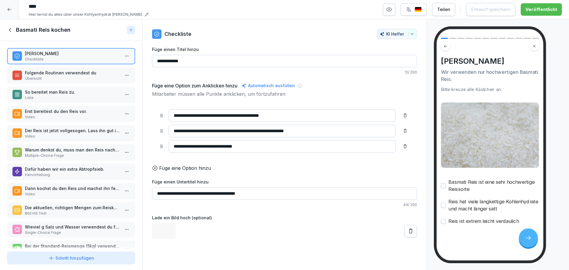
click at [62, 73] on p "Folgende Routinen verwendest du" at bounding box center [72, 73] width 95 height 6
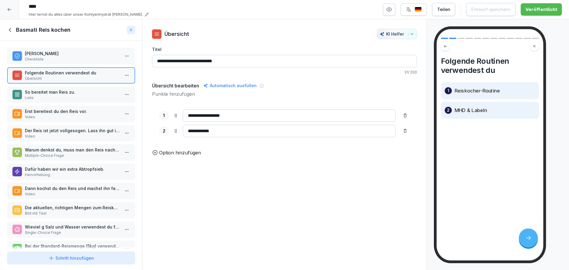
click at [60, 96] on p "Liste" at bounding box center [72, 97] width 95 height 5
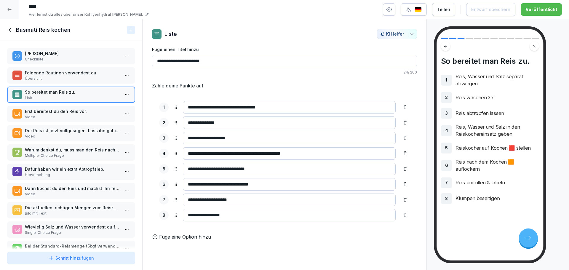
click at [58, 117] on p "Video" at bounding box center [72, 116] width 95 height 5
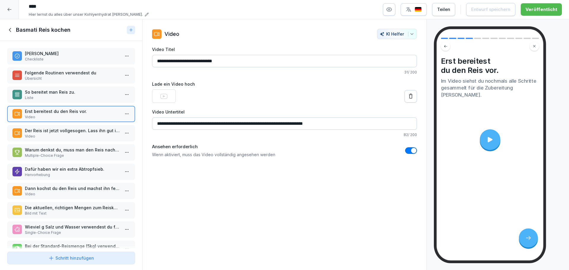
click at [61, 136] on p "Video" at bounding box center [72, 136] width 95 height 5
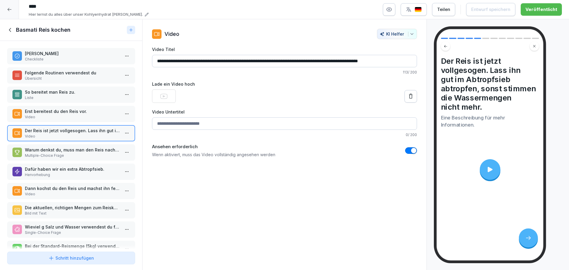
click at [64, 159] on div "Warum denkst du, muss man den Reis nach dem Waschen ins Sieb leeren? Multiple-C…" at bounding box center [71, 152] width 128 height 16
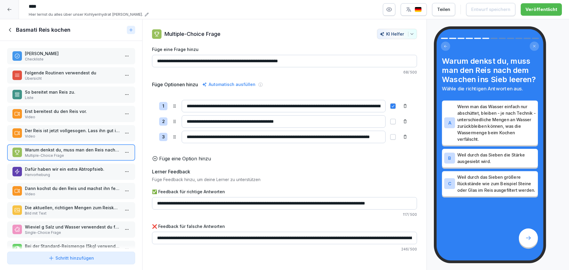
click at [66, 181] on div "Basmati Reis Checkliste Folgende Routinen verwendest du Übersicht So bereitet m…" at bounding box center [71, 145] width 142 height 208
click at [65, 185] on p "Dann kochst du den Reis und machst ihn fertig zur Nutzung." at bounding box center [72, 188] width 95 height 6
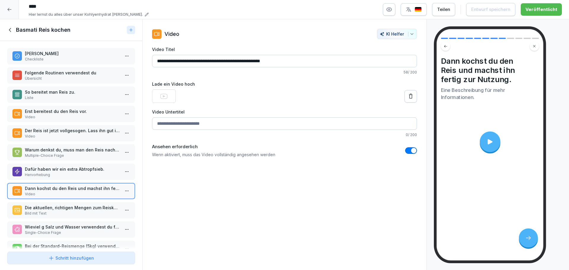
click at [72, 174] on p "Hervorhebung" at bounding box center [72, 174] width 95 height 5
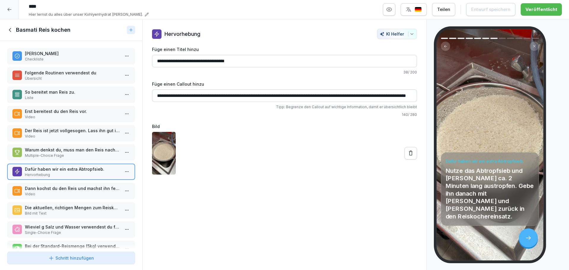
click at [72, 218] on div "Basmati Reis Checkliste Folgende Routinen verwendest du Übersicht So bereitet m…" at bounding box center [71, 145] width 142 height 208
click at [77, 210] on p "Die aktuellen, richtigen Mengen zum Reiskochen sind:" at bounding box center [72, 207] width 95 height 6
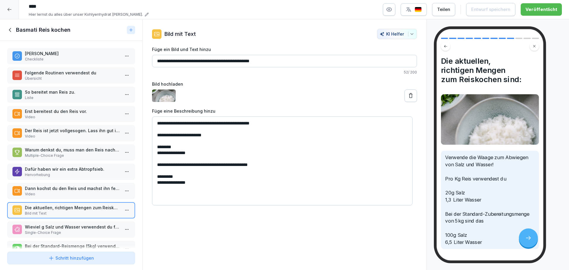
click at [78, 230] on p "Wieviel g Salz und Wasser verwendest du für 7kg Reis kochen?" at bounding box center [72, 227] width 95 height 6
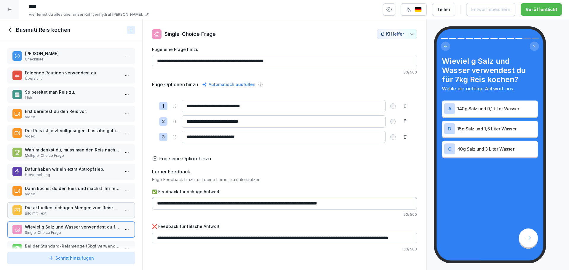
scroll to position [38, 0]
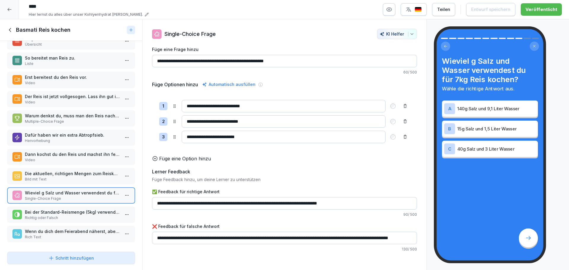
drag, startPoint x: 256, startPoint y: 62, endPoint x: 253, endPoint y: 62, distance: 3.6
click at [253, 62] on input "**********" at bounding box center [284, 61] width 265 height 12
click at [79, 171] on p "Die aktuellen, richtigen Mengen zum Reiskochen sind:" at bounding box center [72, 173] width 95 height 6
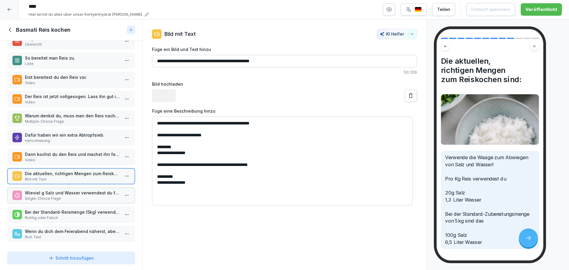
click at [80, 152] on p "Dann kochst du den Reis und machst ihn fertig zur Nutzung." at bounding box center [72, 154] width 95 height 6
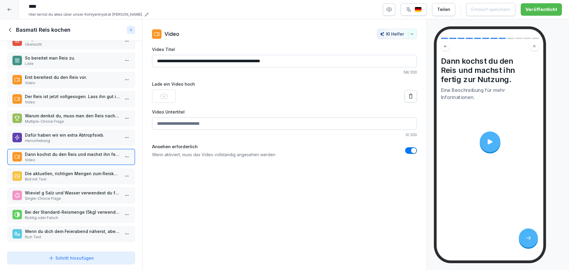
click at [80, 142] on div "Basmati Reis Checkliste Folgende Routinen verwendest du Übersicht So bereitet m…" at bounding box center [71, 145] width 142 height 208
click at [84, 132] on p "Dafür haben wir ein extra Abtropfsieb." at bounding box center [72, 135] width 95 height 6
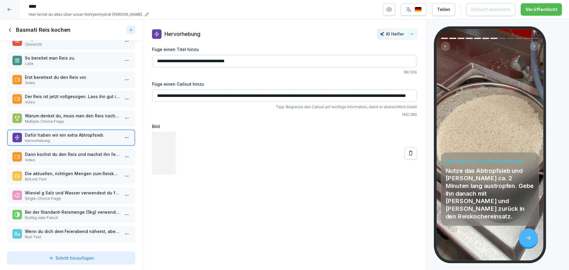
click at [84, 113] on p "Warum denkst du, muss man den Reis nach dem Waschen ins Sieb leeren?" at bounding box center [72, 116] width 95 height 6
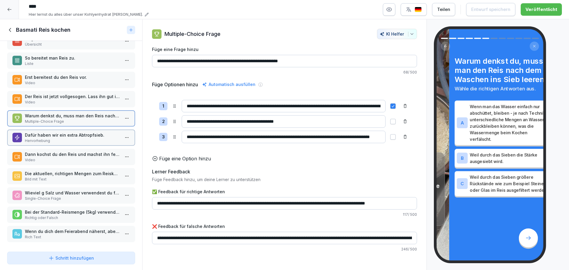
click at [58, 196] on p "Single-Choice Frage" at bounding box center [72, 198] width 95 height 5
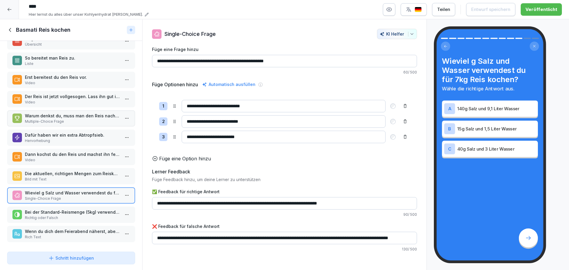
click at [71, 170] on p "Die aktuellen, richtigen Mengen zum Reiskochen sind:" at bounding box center [72, 173] width 95 height 6
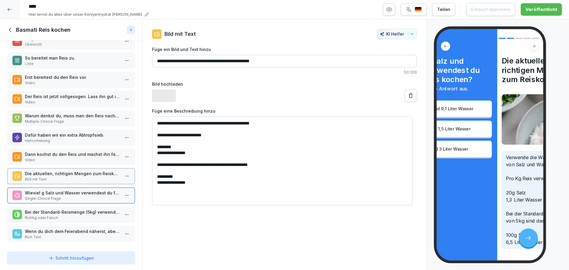
click at [65, 196] on p "Single-Choice Frage" at bounding box center [72, 198] width 95 height 5
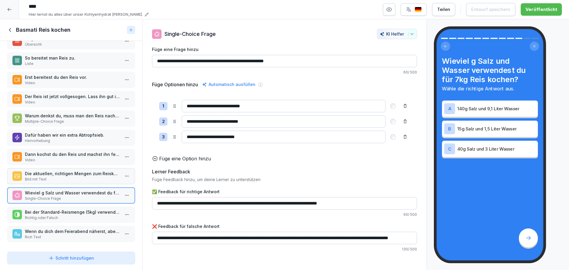
click at [62, 210] on p "Bei der Standard-Reismenge (5kg) verwendet man laut Formel folgende Mengen: 100…" at bounding box center [72, 212] width 95 height 6
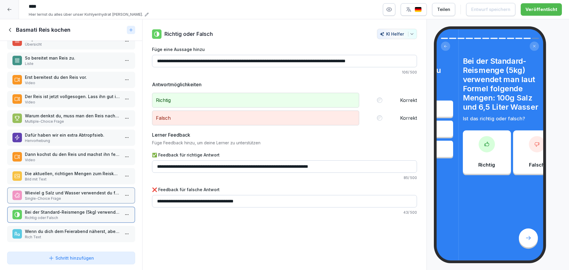
click at [68, 191] on p "Wieviel g Salz und Wasser verwendest du für 7kg Reis kochen?" at bounding box center [72, 193] width 95 height 6
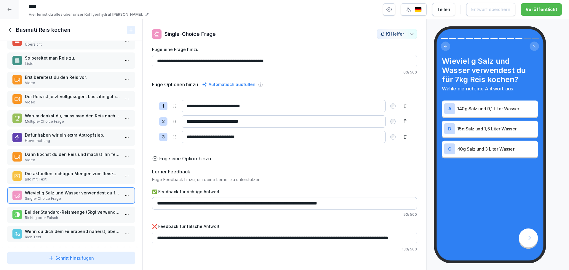
click at [63, 215] on p "Richtig oder Falsch" at bounding box center [72, 217] width 95 height 5
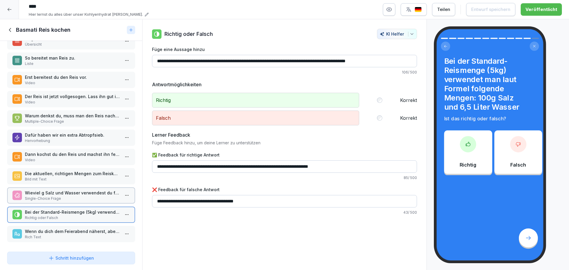
click at [59, 234] on p "Rich Text" at bounding box center [72, 236] width 95 height 5
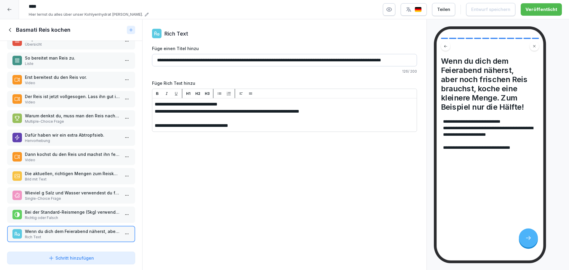
click at [69, 191] on p "Wieviel g Salz und Wasser verwendest du für 7kg Reis kochen?" at bounding box center [72, 193] width 95 height 6
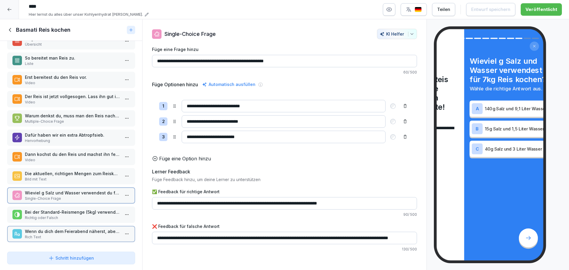
click at [66, 215] on p "Richtig oder Falsch" at bounding box center [72, 217] width 95 height 5
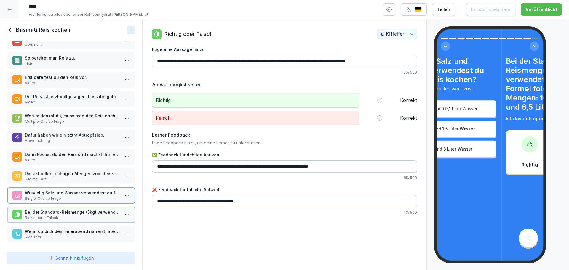
click at [71, 196] on p "Single-Choice Frage" at bounding box center [72, 198] width 95 height 5
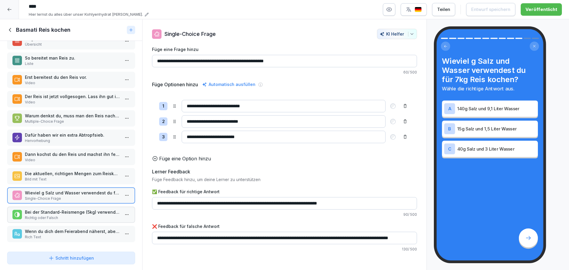
click at [73, 179] on div "Die aktuellen, richtigen Mengen zum Reiskochen sind: Bild mit Text" at bounding box center [71, 176] width 128 height 16
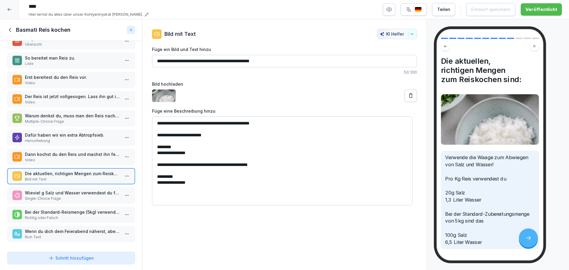
click at [74, 201] on div "Basmati Reis Checkliste Folgende Routinen verwendest du Übersicht So bereitet m…" at bounding box center [71, 145] width 142 height 208
click at [75, 196] on p "Single-Choice Frage" at bounding box center [72, 198] width 95 height 5
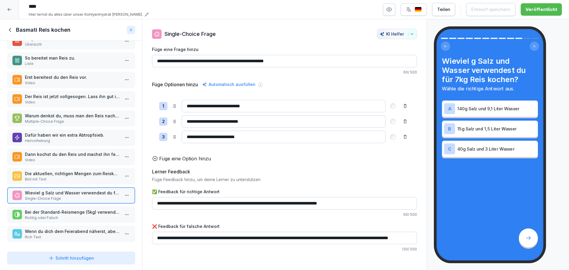
click at [133, 31] on icon at bounding box center [131, 30] width 5 height 5
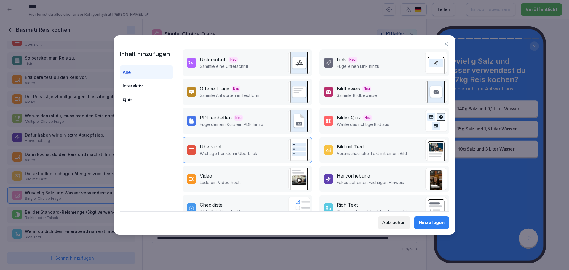
click at [397, 221] on div "Abbrechen" at bounding box center [393, 222] width 23 height 7
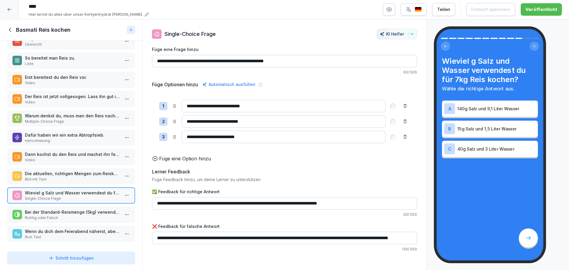
click at [12, 30] on icon at bounding box center [10, 30] width 7 height 7
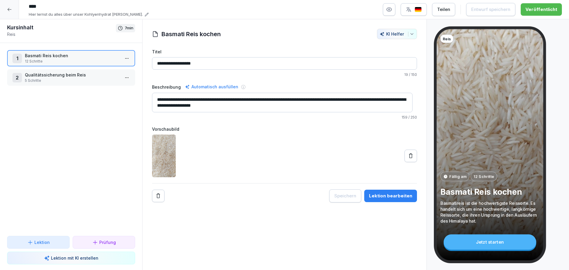
click at [75, 83] on p "5 Schritte" at bounding box center [72, 80] width 95 height 5
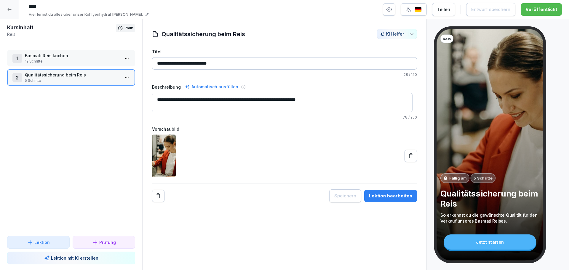
click at [75, 83] on p "5 Schritte" at bounding box center [72, 80] width 95 height 5
click at [75, 83] on div "Kursinhalt Reis 7 min 1 Basmati Reis kochen 12 Schritte 2 Qualitätssicherung be…" at bounding box center [71, 144] width 142 height 251
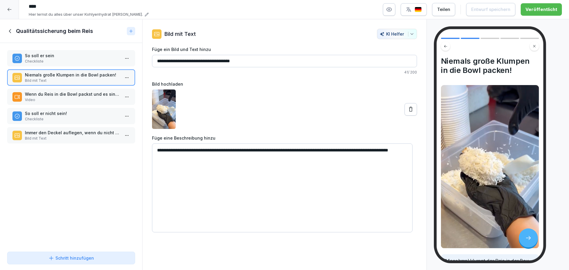
click at [79, 58] on p "So soll er sein" at bounding box center [72, 55] width 95 height 6
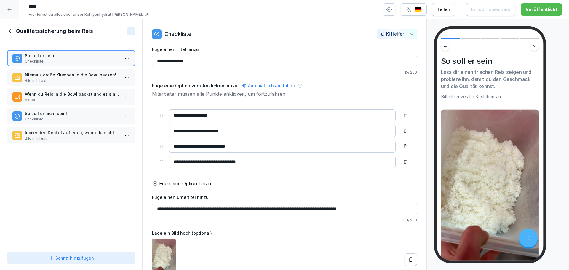
click at [15, 28] on div "Qualitätssicherung beim Reis" at bounding box center [65, 31] width 117 height 7
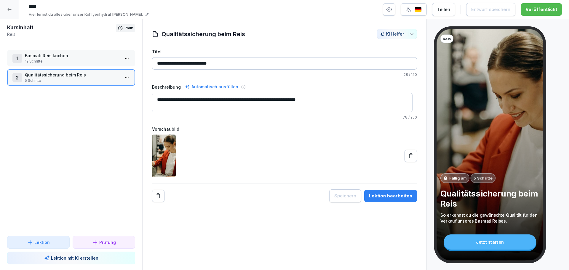
click at [10, 8] on icon at bounding box center [9, 9] width 5 height 5
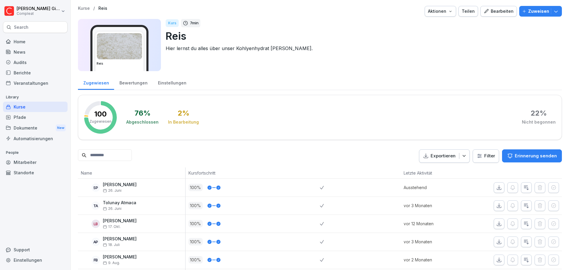
click at [51, 108] on div "Kurse" at bounding box center [35, 107] width 65 height 10
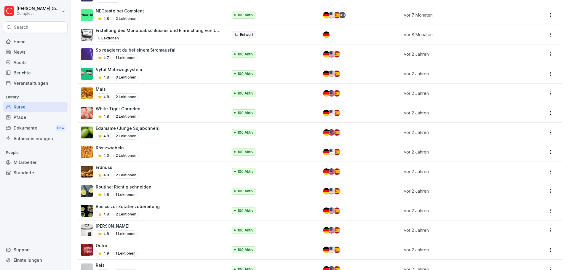
scroll to position [1499, 0]
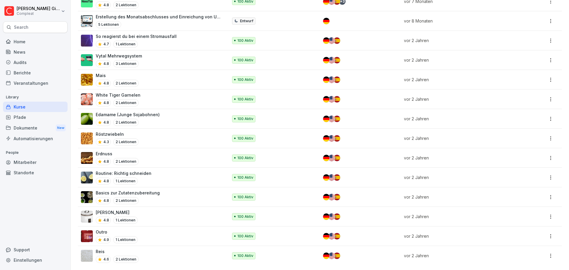
drag, startPoint x: 168, startPoint y: 264, endPoint x: 185, endPoint y: 266, distance: 17.3
click at [185, 266] on div "Kurse Sammlung erstellen Organisiere Kurse in Sammlungen Mit KI erstellen Eigen…" at bounding box center [320, 135] width 498 height 270
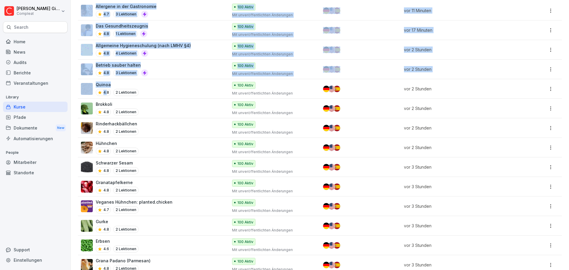
scroll to position [0, 0]
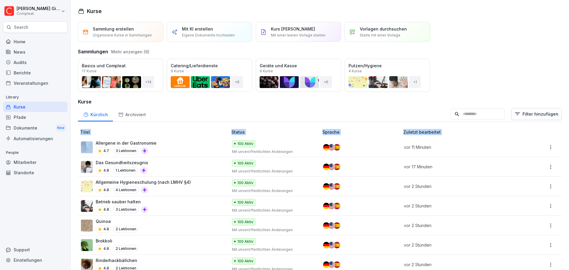
drag, startPoint x: 554, startPoint y: 253, endPoint x: 79, endPoint y: 142, distance: 487.8
click at [78, 136] on th "Titel" at bounding box center [153, 131] width 151 height 11
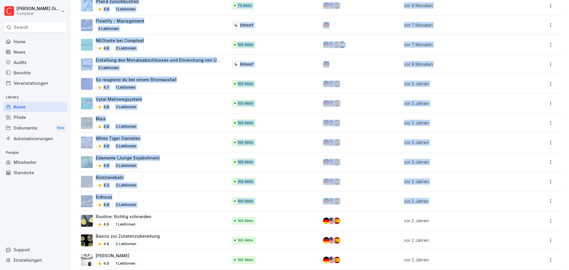
scroll to position [1499, 0]
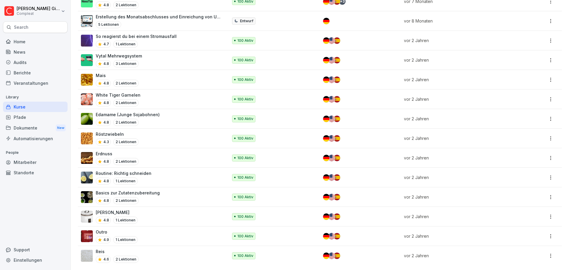
drag, startPoint x: 78, startPoint y: 133, endPoint x: 555, endPoint y: 264, distance: 494.7
click at [554, 260] on td at bounding box center [541, 255] width 41 height 19
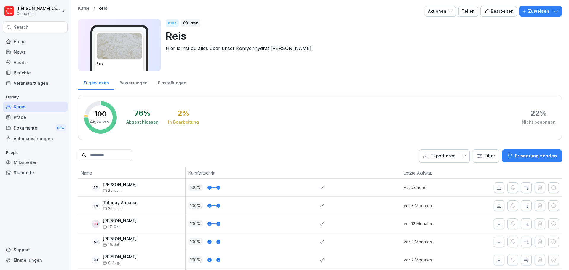
click at [47, 107] on div "Kurse" at bounding box center [35, 107] width 65 height 10
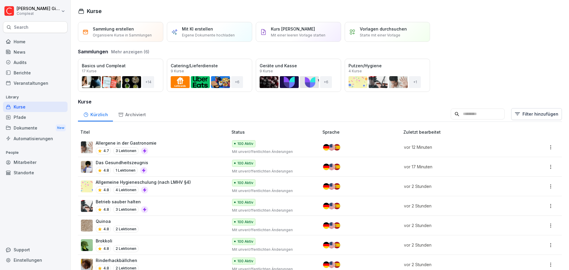
click at [33, 112] on div "Pfade" at bounding box center [35, 117] width 65 height 10
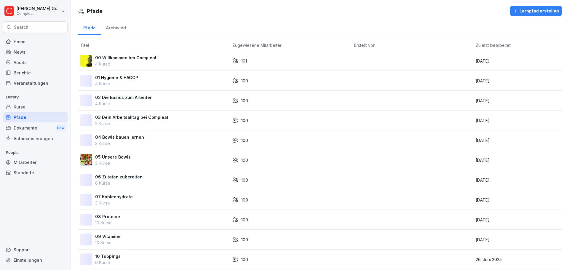
click at [33, 105] on div "Kurse" at bounding box center [35, 107] width 65 height 10
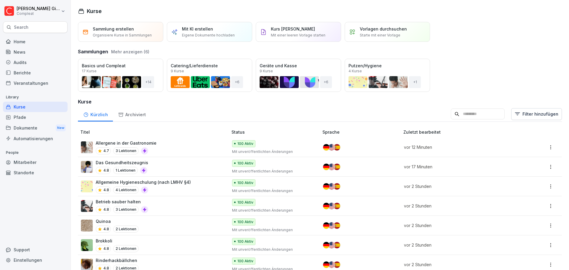
click at [36, 113] on div "Pfade" at bounding box center [35, 117] width 65 height 10
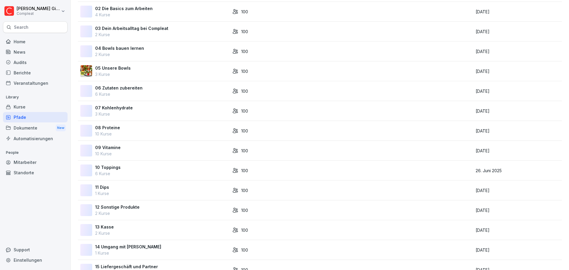
scroll to position [227, 0]
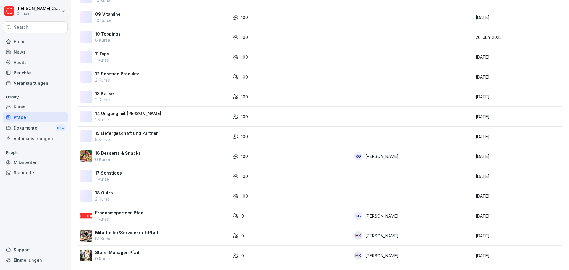
click at [118, 235] on p "81 Kurse" at bounding box center [126, 238] width 63 height 6
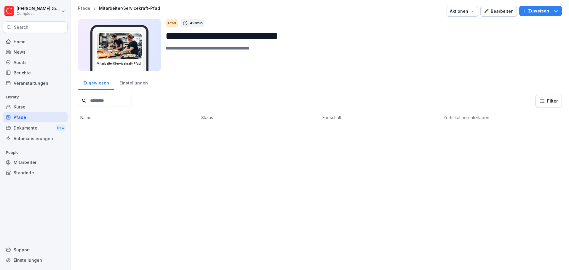
drag, startPoint x: 534, startPoint y: 13, endPoint x: 529, endPoint y: 60, distance: 46.8
click at [530, 62] on div "**********" at bounding box center [320, 40] width 484 height 69
click at [498, 8] on div "Bearbeiten" at bounding box center [498, 11] width 30 height 7
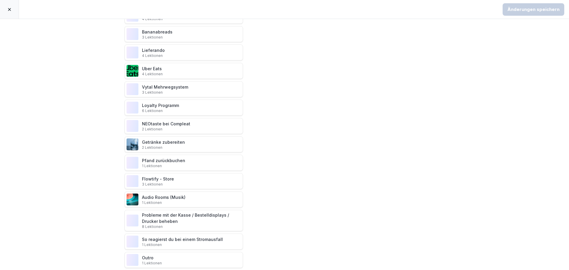
scroll to position [1296, 0]
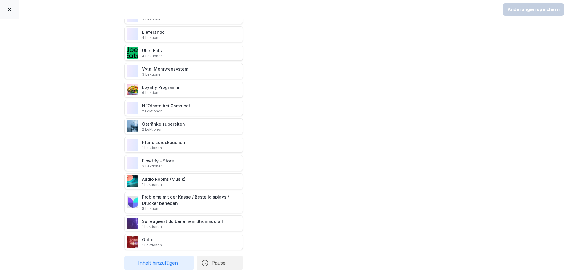
click at [162, 260] on button "Inhalt hinzufügen" at bounding box center [158, 263] width 69 height 14
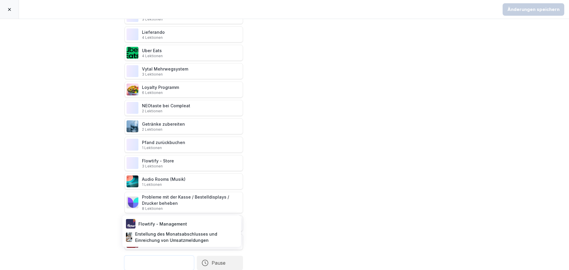
click at [93, 221] on div "Mitarbeiter/Servicekraft-Pfad Willkommen bei Compleat 1 Lektionen Das ist unser…" at bounding box center [284, 144] width 569 height 251
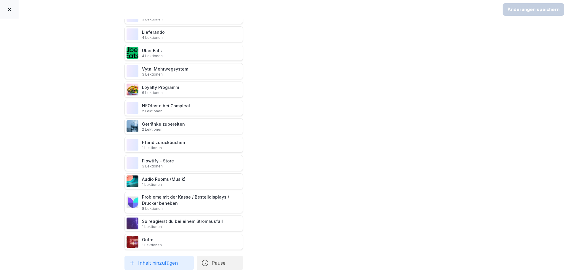
click at [11, 8] on icon at bounding box center [9, 9] width 5 height 5
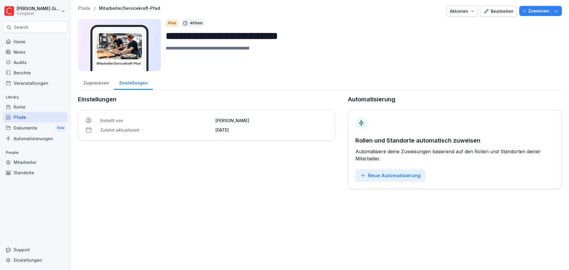
click at [25, 115] on div "Pfade" at bounding box center [35, 117] width 65 height 10
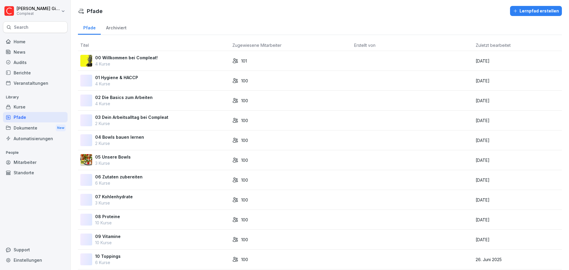
click at [35, 116] on div "Pfade" at bounding box center [35, 117] width 65 height 10
click at [35, 105] on div "Kurse" at bounding box center [35, 107] width 65 height 10
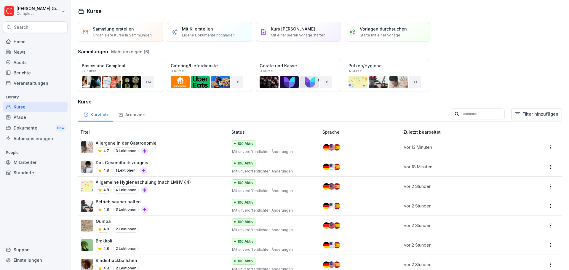
click at [27, 122] on div "Pfade" at bounding box center [35, 117] width 65 height 10
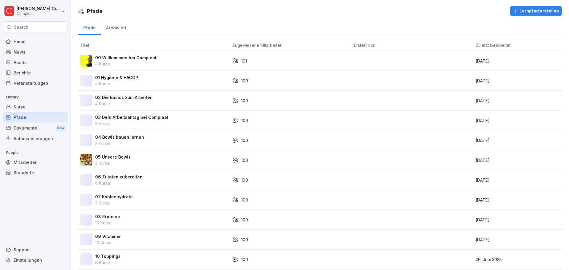
click at [24, 134] on div "Automatisierungen" at bounding box center [35, 138] width 65 height 10
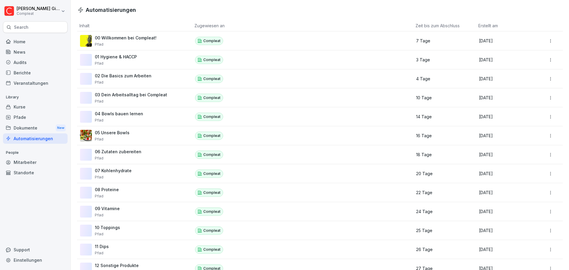
click at [25, 128] on div "Dokumente New" at bounding box center [35, 127] width 65 height 11
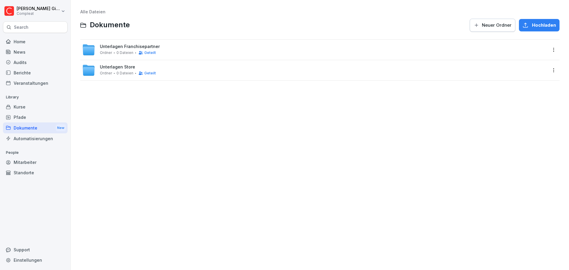
click at [27, 117] on div "Pfade" at bounding box center [35, 117] width 65 height 10
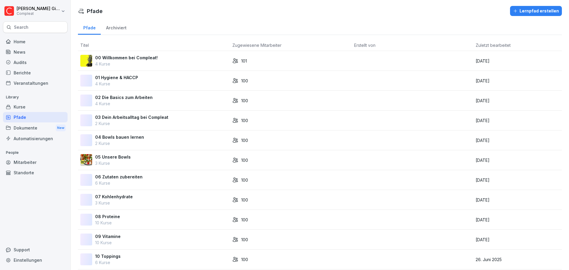
click at [27, 143] on div "Automatisierungen" at bounding box center [35, 138] width 65 height 10
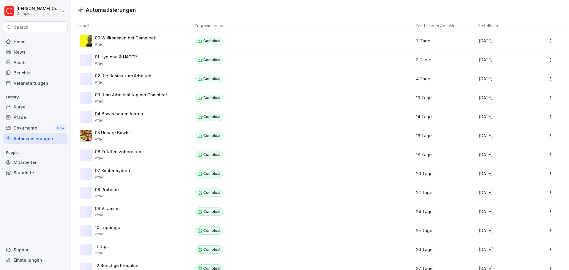
click at [33, 41] on div "Home" at bounding box center [35, 41] width 65 height 10
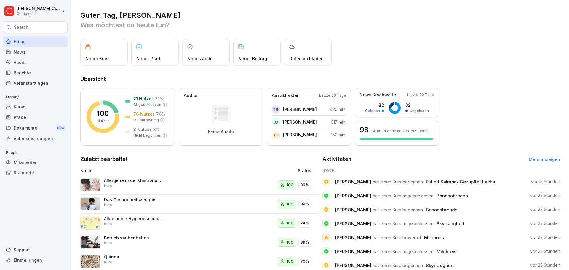
click at [29, 55] on div "News" at bounding box center [35, 52] width 65 height 10
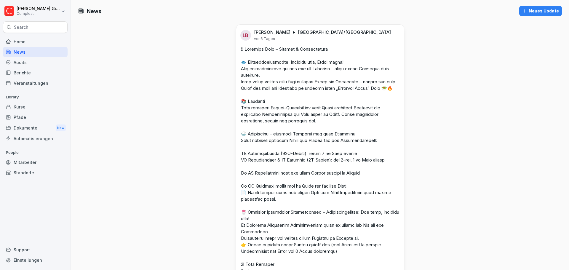
click at [31, 64] on div "Audits" at bounding box center [35, 62] width 65 height 10
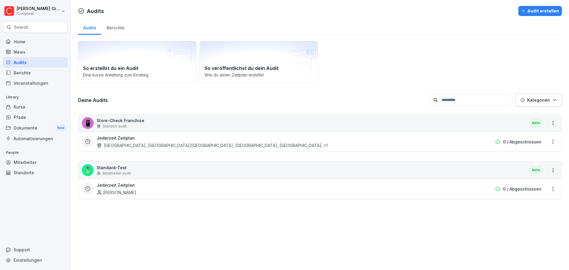
click at [55, 110] on div "Kurse" at bounding box center [35, 107] width 65 height 10
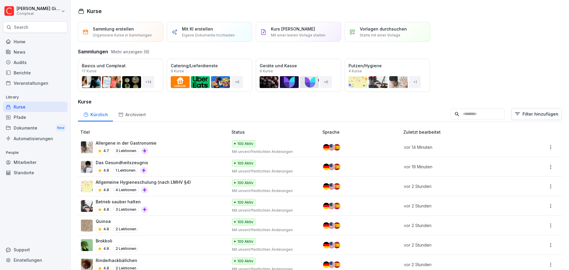
click at [46, 109] on div "Kurse" at bounding box center [35, 107] width 65 height 10
click at [27, 116] on div "Pfade" at bounding box center [35, 117] width 65 height 10
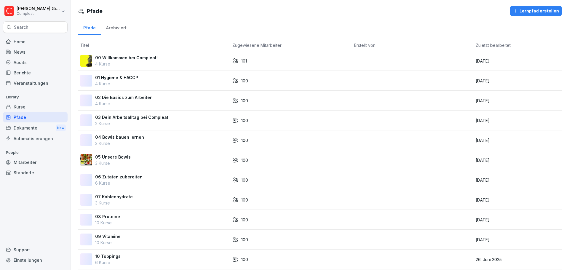
click at [28, 108] on div "Kurse" at bounding box center [35, 107] width 65 height 10
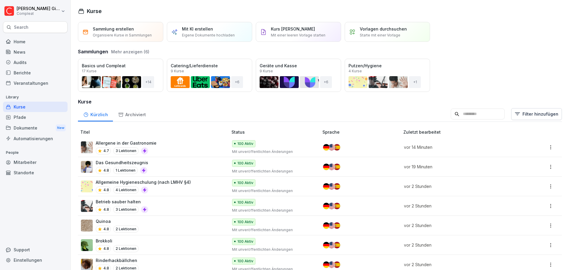
click at [39, 120] on div "Pfade" at bounding box center [35, 117] width 65 height 10
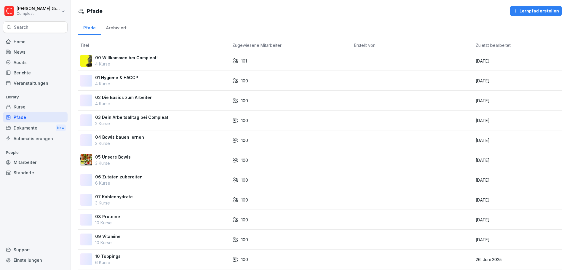
click at [42, 111] on div "Kurse" at bounding box center [35, 107] width 65 height 10
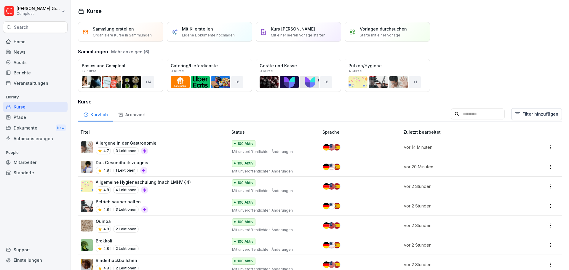
click at [190, 27] on p "Mit KI erstellen" at bounding box center [197, 29] width 31 height 6
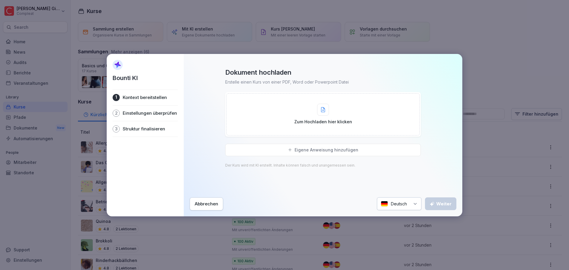
click at [334, 108] on div "Zum Hochladen hier klicken" at bounding box center [323, 114] width 58 height 21
click at [210, 206] on div "Abbrechen" at bounding box center [206, 203] width 23 height 7
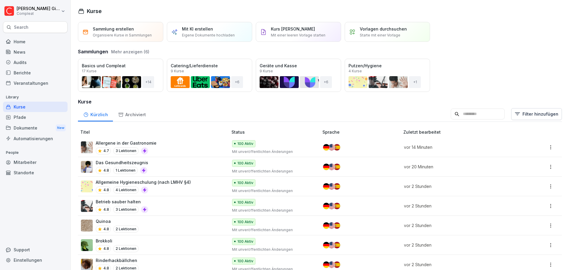
click at [31, 115] on div "Pfade" at bounding box center [35, 117] width 65 height 10
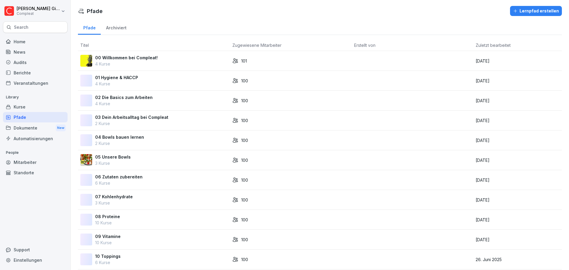
click at [38, 129] on div "Dokumente New" at bounding box center [35, 127] width 65 height 11
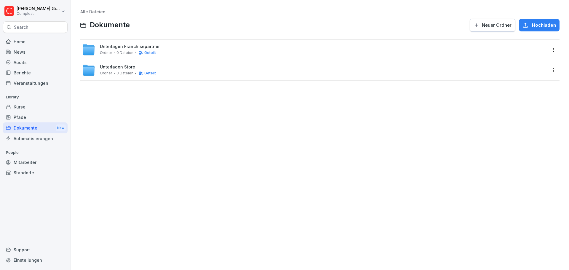
click at [39, 85] on div "Veranstaltungen" at bounding box center [35, 83] width 65 height 10
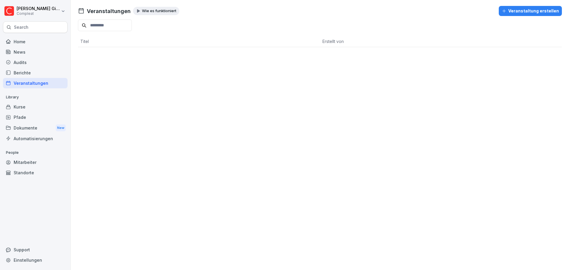
click at [151, 10] on p "Wie es funktioniert" at bounding box center [159, 11] width 34 height 5
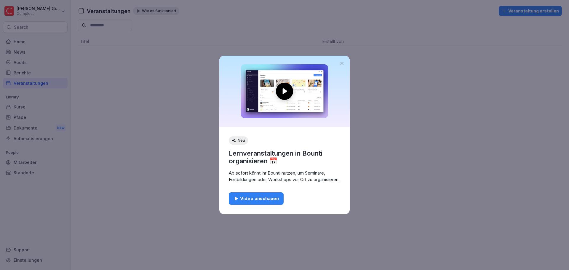
click at [278, 201] on button "Video anschauen" at bounding box center [256, 198] width 55 height 12
click at [245, 202] on div "Video anschauen" at bounding box center [255, 198] width 45 height 7
click at [344, 60] on icon at bounding box center [342, 63] width 6 height 6
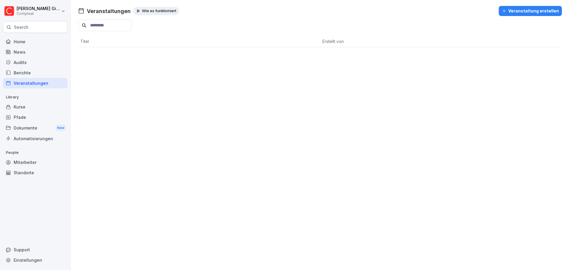
click at [38, 69] on div "Berichte" at bounding box center [35, 73] width 65 height 10
click at [34, 85] on div "Veranstaltungen" at bounding box center [35, 83] width 65 height 10
click at [512, 9] on div "Veranstaltung erstellen" at bounding box center [529, 11] width 57 height 7
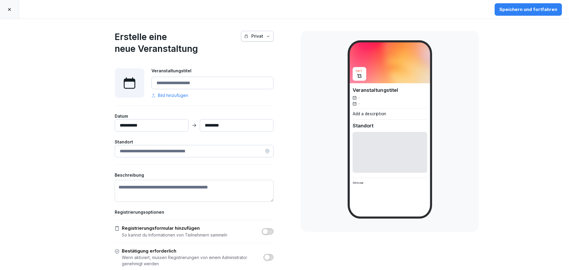
click at [212, 86] on input "Veranstaltungstitel" at bounding box center [212, 83] width 122 height 12
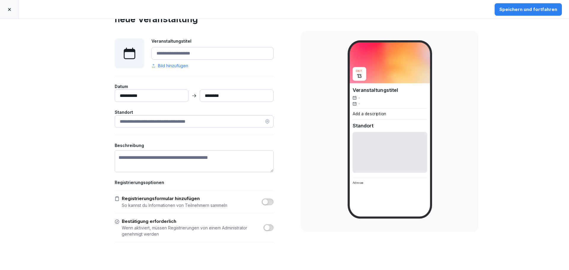
scroll to position [65, 0]
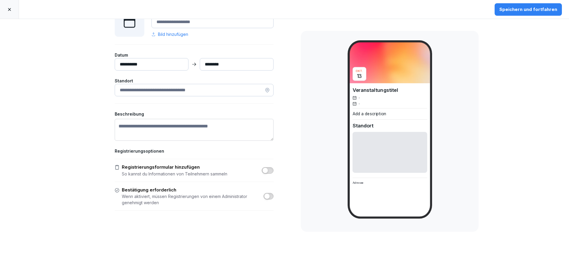
click at [210, 88] on input at bounding box center [194, 90] width 159 height 12
click at [13, 11] on link at bounding box center [9, 9] width 19 height 19
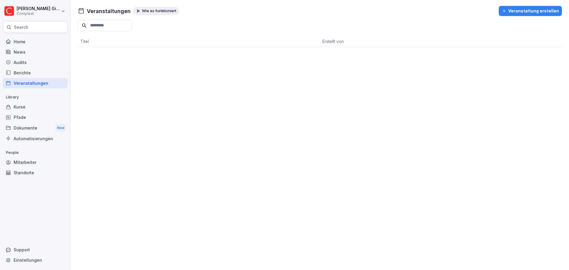
click at [33, 75] on div "Berichte" at bounding box center [35, 73] width 65 height 10
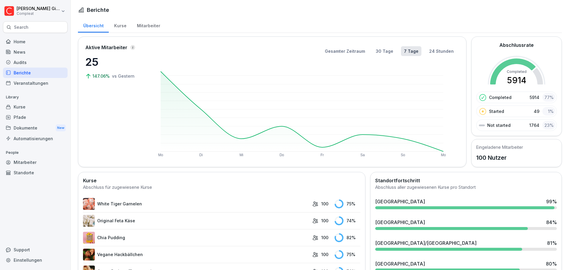
click at [39, 85] on div "Veranstaltungen" at bounding box center [35, 83] width 65 height 10
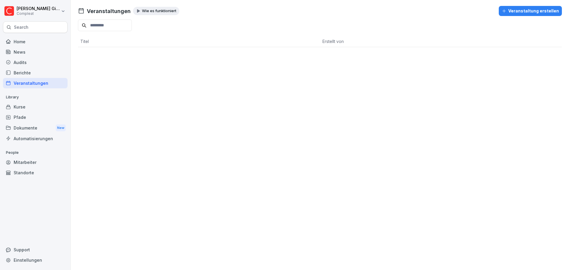
click at [30, 72] on div "Berichte" at bounding box center [35, 73] width 65 height 10
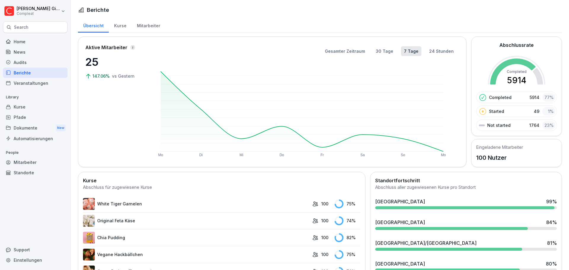
click at [27, 68] on div "Berichte" at bounding box center [35, 73] width 65 height 10
click at [28, 61] on div "Audits" at bounding box center [35, 62] width 65 height 10
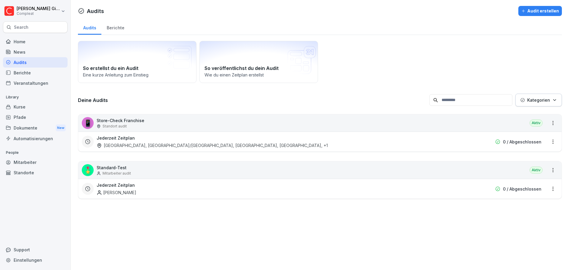
click at [121, 125] on p "Standort audit" at bounding box center [114, 125] width 24 height 5
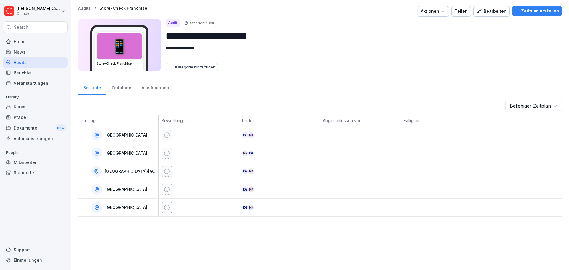
click at [495, 10] on div "Bearbeiten" at bounding box center [491, 11] width 30 height 7
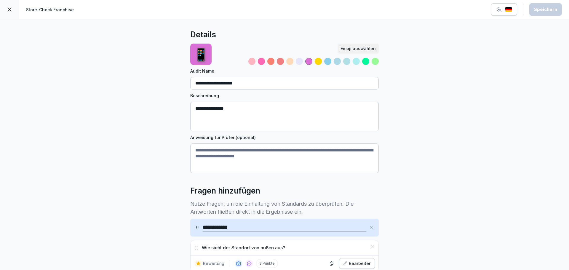
click at [11, 8] on icon at bounding box center [9, 9] width 5 height 5
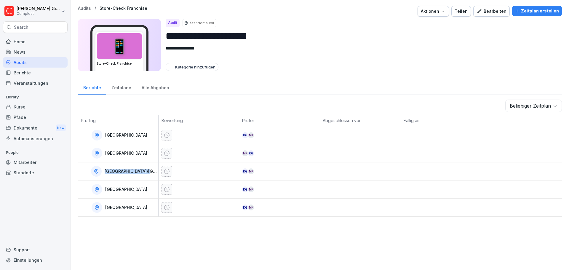
drag, startPoint x: 149, startPoint y: 170, endPoint x: 105, endPoint y: 167, distance: 44.2
click at [105, 167] on div "[GEOGRAPHIC_DATA]/[GEOGRAPHIC_DATA]" at bounding box center [119, 171] width 77 height 11
click at [121, 91] on div "Zeitpläne" at bounding box center [121, 86] width 30 height 15
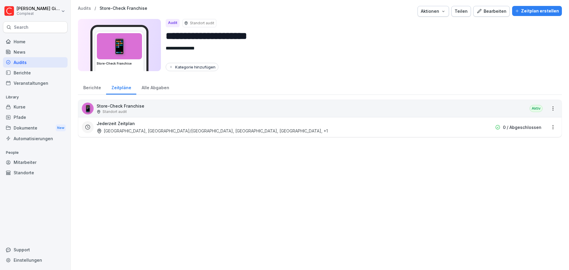
click at [96, 89] on div "Berichte" at bounding box center [92, 86] width 28 height 15
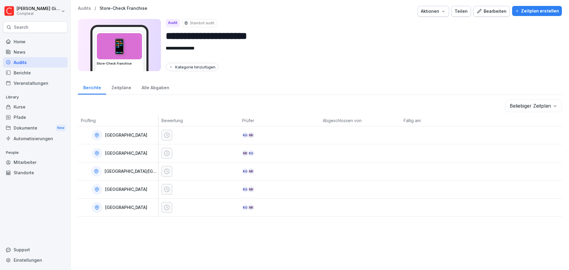
click at [156, 88] on div "Alle Abgaben" at bounding box center [155, 86] width 38 height 15
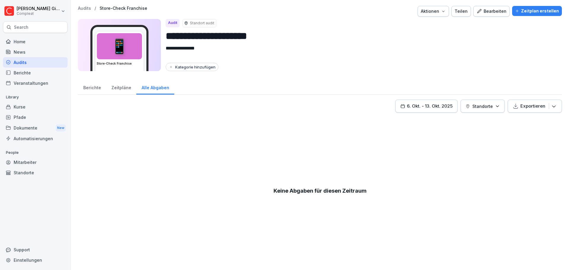
click at [87, 88] on div "Berichte" at bounding box center [92, 86] width 28 height 15
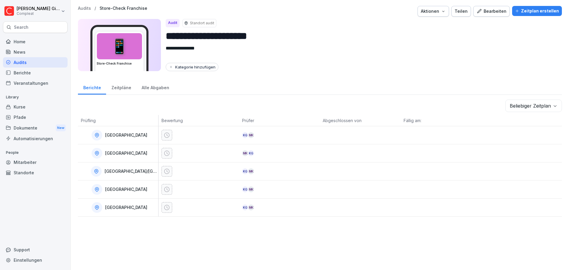
click at [210, 23] on p "Standort audit" at bounding box center [202, 22] width 24 height 5
click at [38, 51] on div "News" at bounding box center [35, 52] width 65 height 10
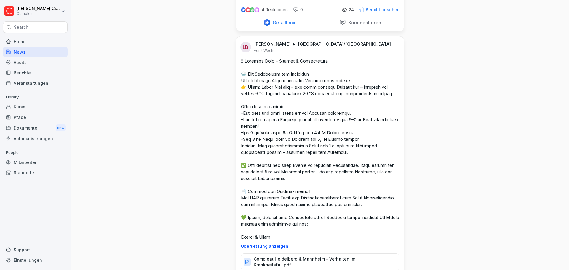
scroll to position [533, 0]
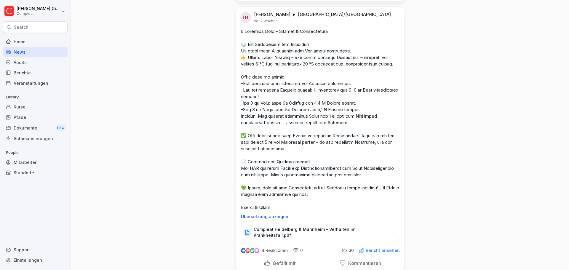
click at [32, 47] on div "News" at bounding box center [35, 52] width 65 height 10
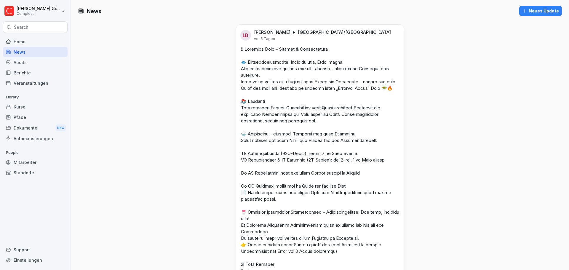
click at [32, 45] on div "Home" at bounding box center [35, 41] width 65 height 10
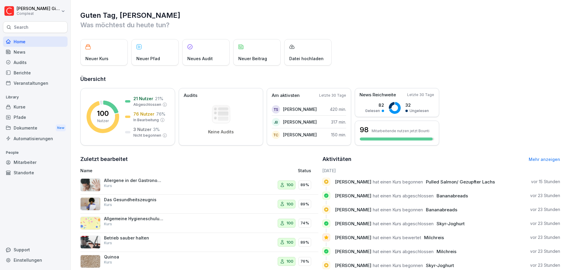
click at [53, 135] on div "Automatisierungen" at bounding box center [35, 138] width 65 height 10
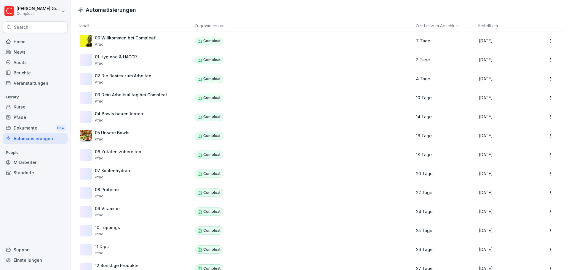
click at [37, 158] on div "Mitarbeiter" at bounding box center [35, 162] width 65 height 10
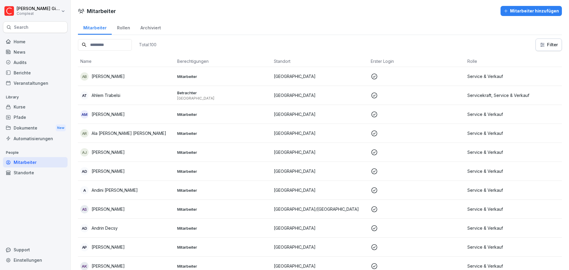
click at [46, 212] on div "Home News Audits Berichte Veranstaltungen Library Kurse Pfade Dokumente New Aut…" at bounding box center [35, 150] width 65 height 234
click at [31, 127] on div "Dokumente New" at bounding box center [35, 127] width 65 height 11
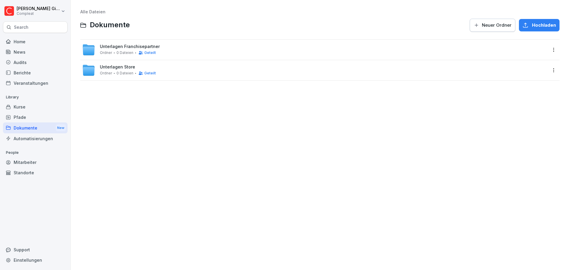
click at [29, 45] on div "Home" at bounding box center [35, 41] width 65 height 10
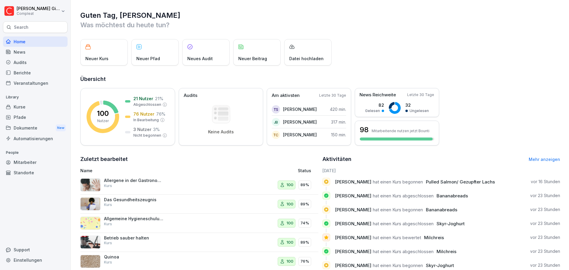
click at [62, 12] on html "[PERSON_NAME] Compleat Search Home News Audits Berichte Veranstaltungen Library…" at bounding box center [284, 135] width 569 height 270
click at [249, 2] on html "[PERSON_NAME] Compleat Search Home News Audits Berichte Veranstaltungen Library…" at bounding box center [284, 135] width 569 height 270
click at [31, 260] on div "Einstellungen" at bounding box center [35, 260] width 65 height 10
select select "**"
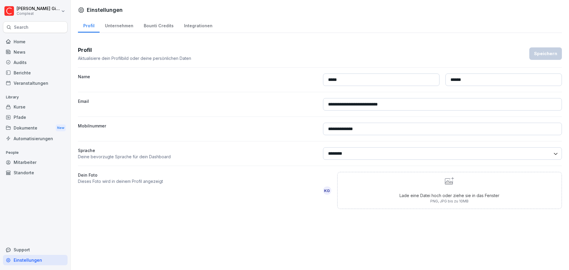
click at [121, 24] on div "Unternehmen" at bounding box center [119, 24] width 39 height 15
select select "**"
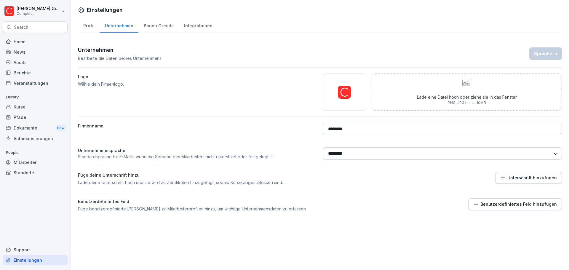
click at [38, 130] on div "Dokumente New" at bounding box center [35, 127] width 65 height 11
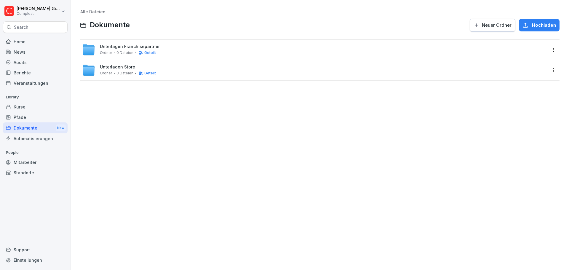
click at [118, 66] on span "Unterlagen Store" at bounding box center [117, 67] width 35 height 5
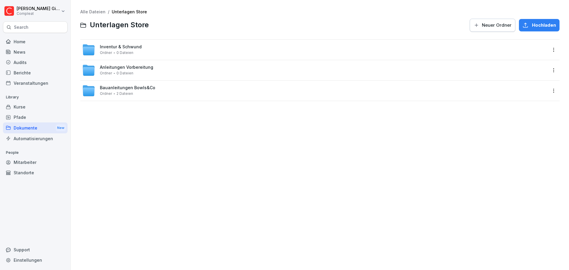
click at [127, 87] on span "Bauanleitungen Bowls&Co" at bounding box center [127, 87] width 55 height 5
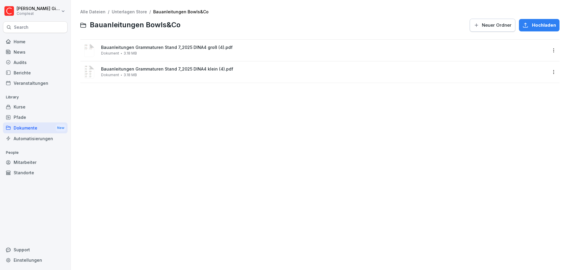
click at [20, 39] on div "Home" at bounding box center [35, 41] width 65 height 10
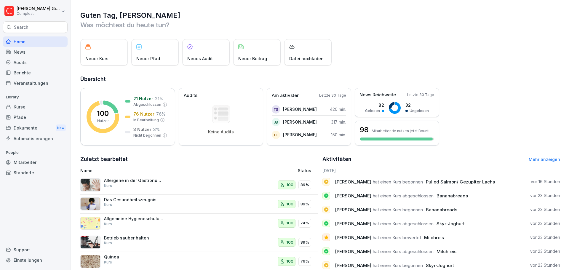
scroll to position [35, 0]
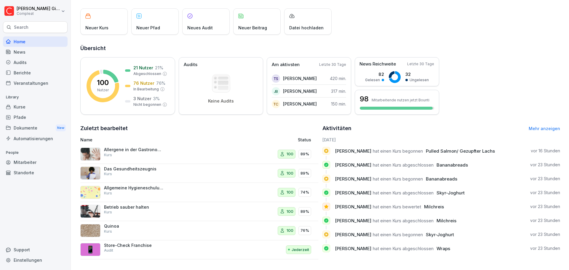
click at [37, 125] on div "Dokumente New" at bounding box center [35, 127] width 65 height 11
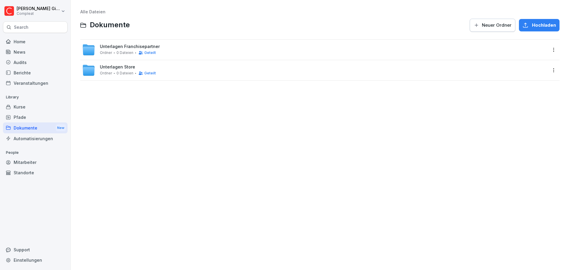
click at [46, 39] on div "Home" at bounding box center [35, 41] width 65 height 10
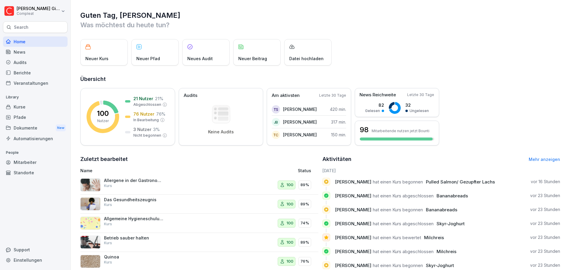
click at [41, 39] on div "Home" at bounding box center [35, 41] width 65 height 10
